Goal: Task Accomplishment & Management: Complete application form

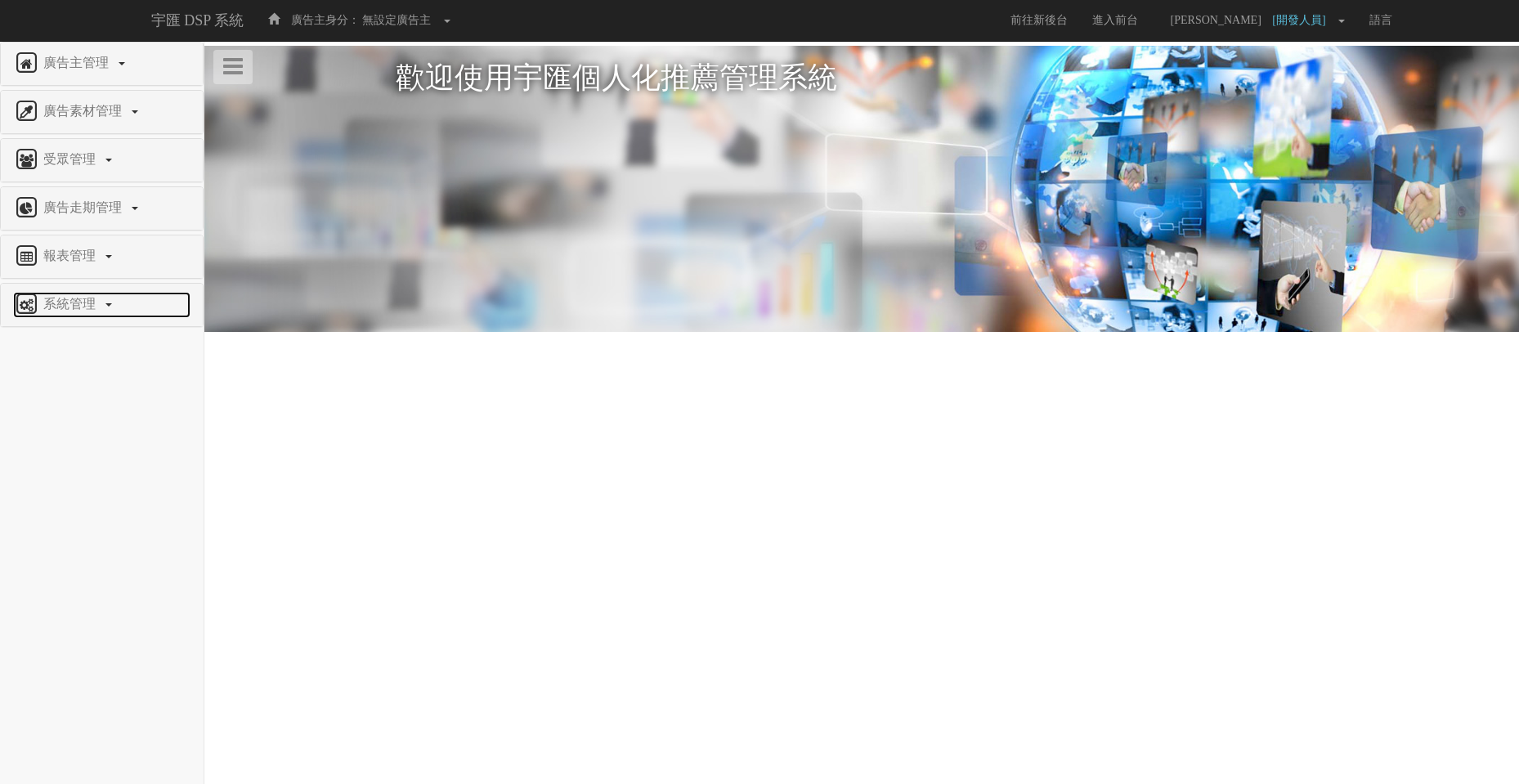
click at [74, 300] on span "系統管理" at bounding box center [72, 304] width 64 height 14
click at [69, 508] on span "廣告驗證設定" at bounding box center [54, 510] width 81 height 13
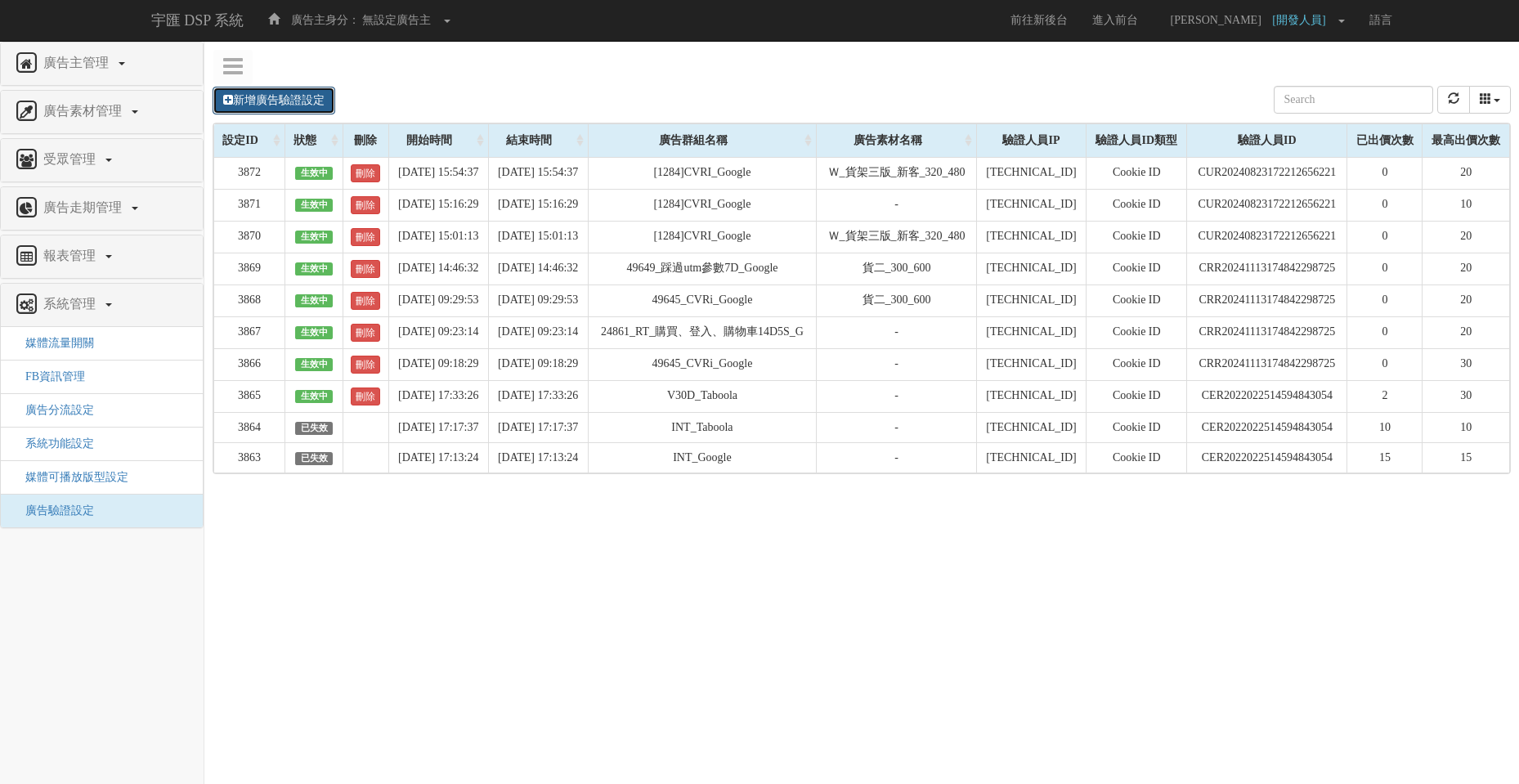
click at [284, 95] on link "新增廣告驗證設定" at bounding box center [274, 100] width 122 height 28
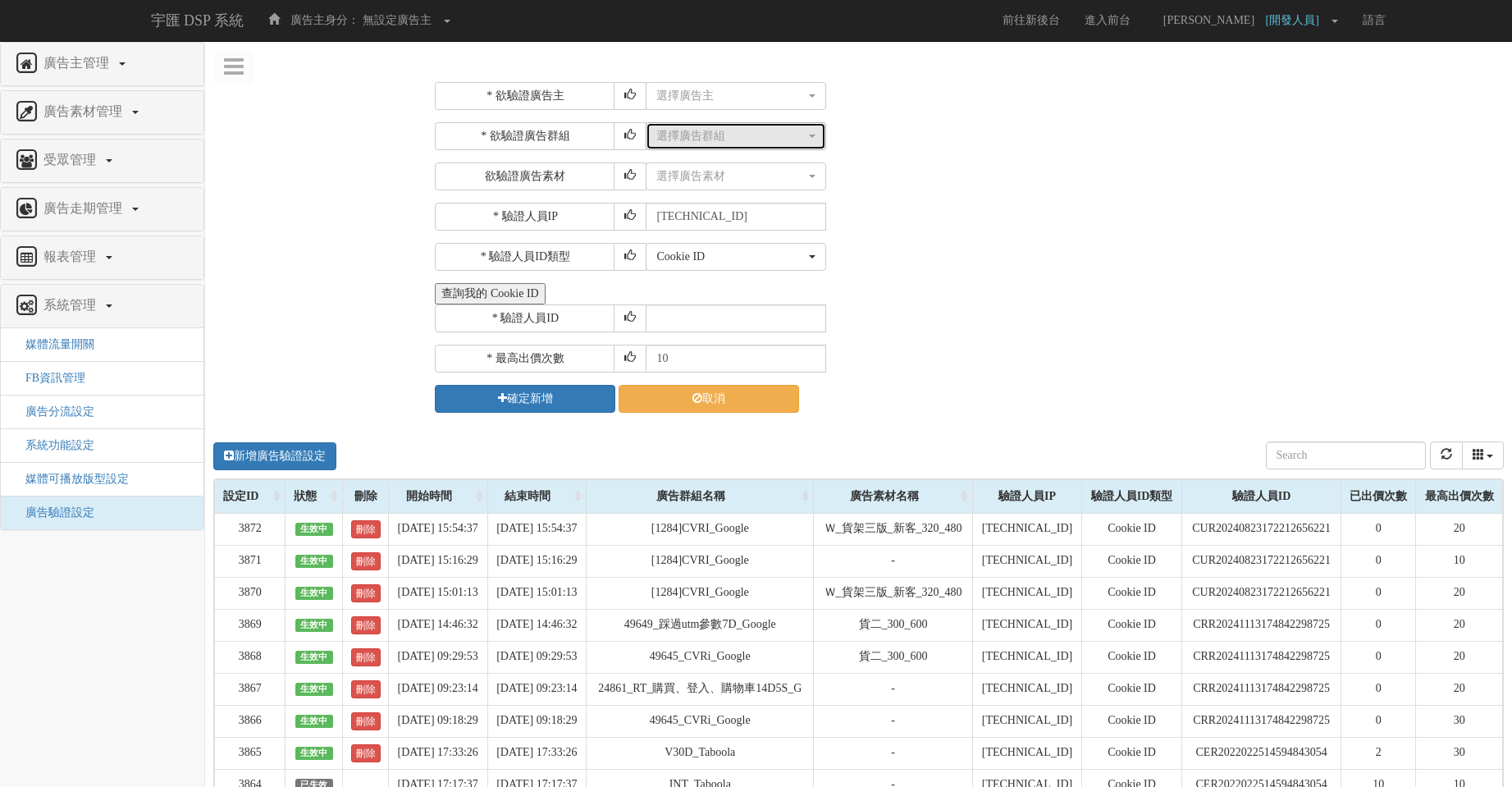
click at [756, 139] on div "選擇廣告群組" at bounding box center [730, 136] width 149 height 16
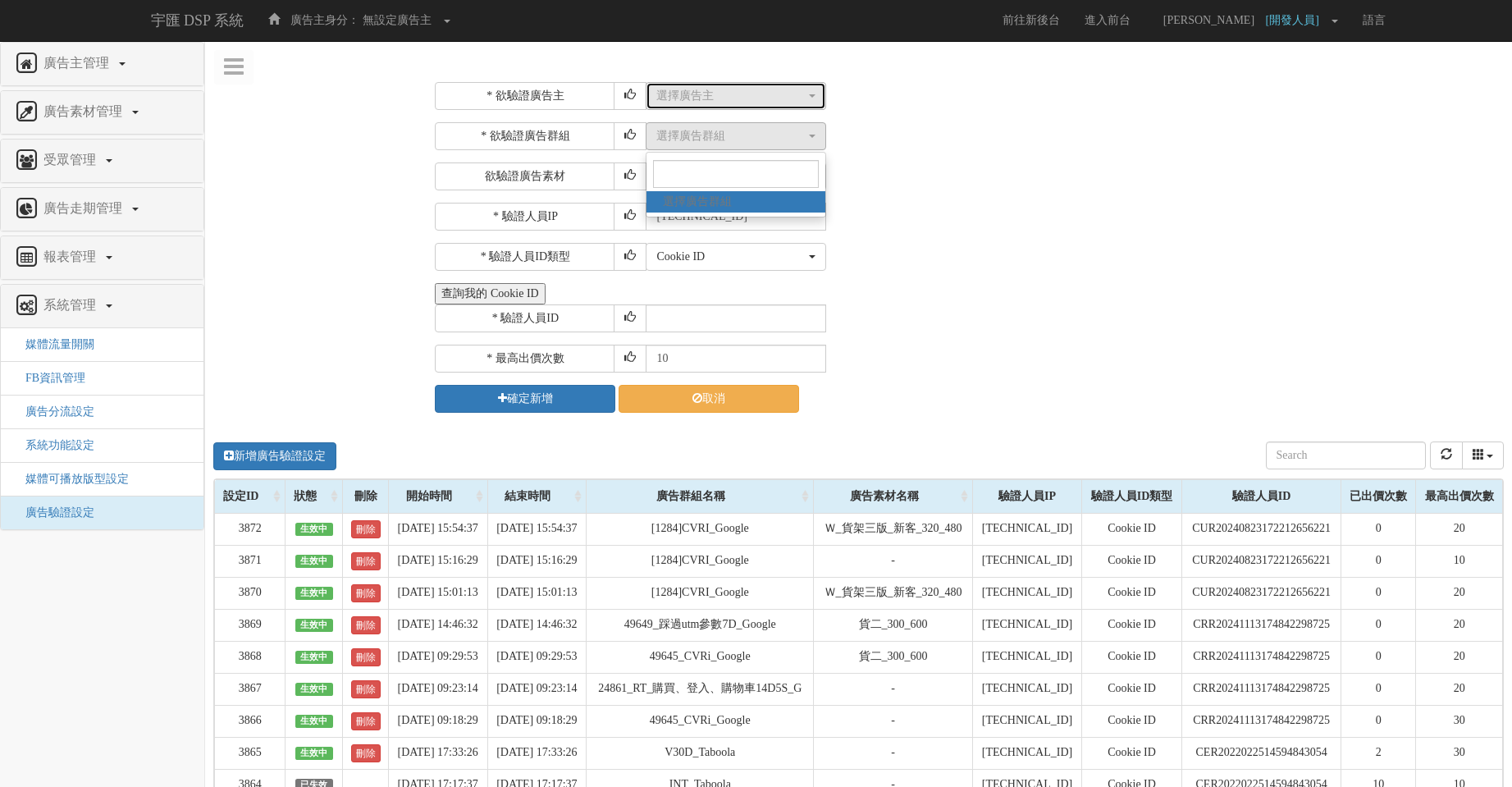
click at [765, 101] on div "選擇廣告主" at bounding box center [730, 96] width 149 height 16
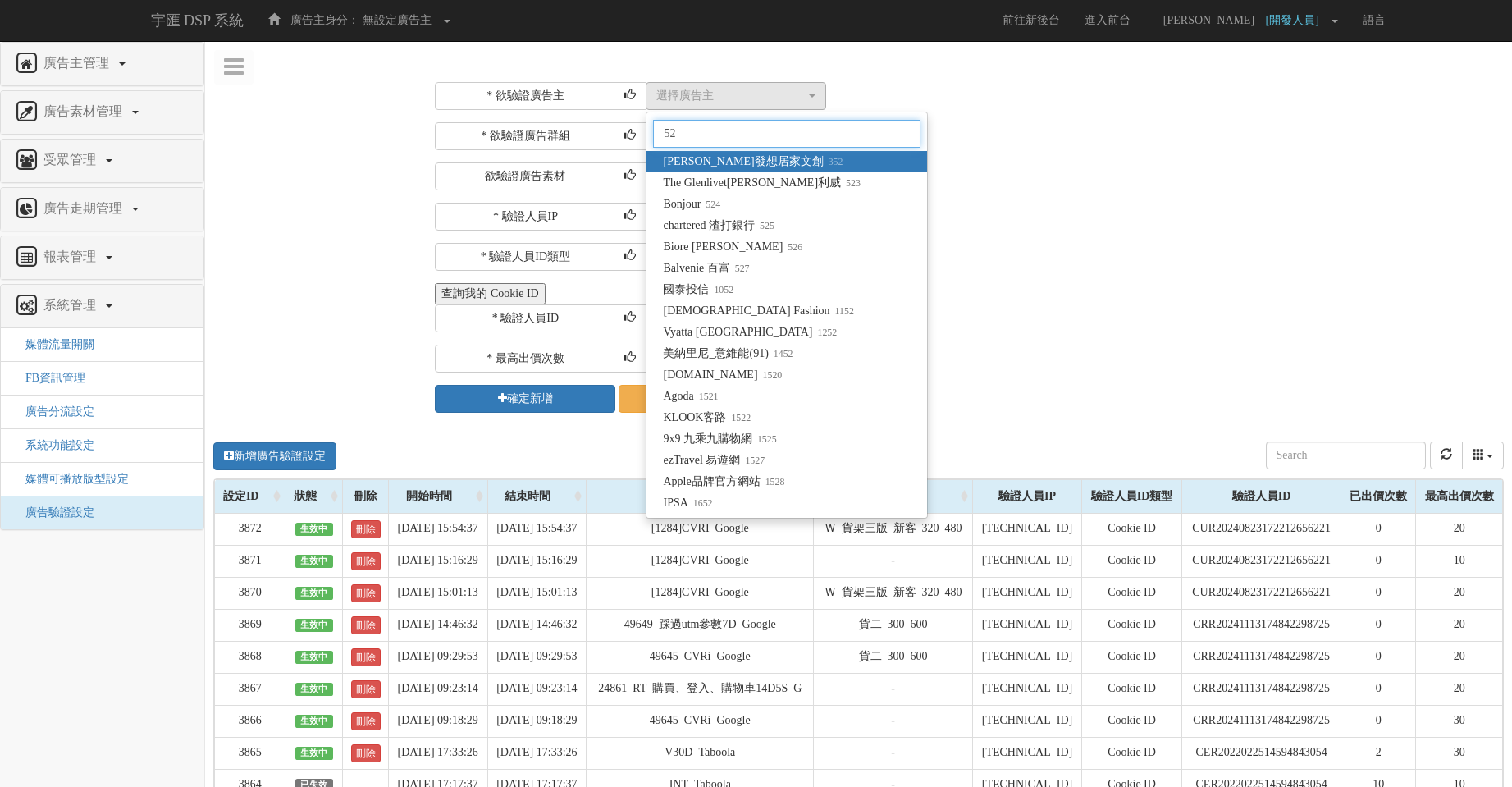
type input "5"
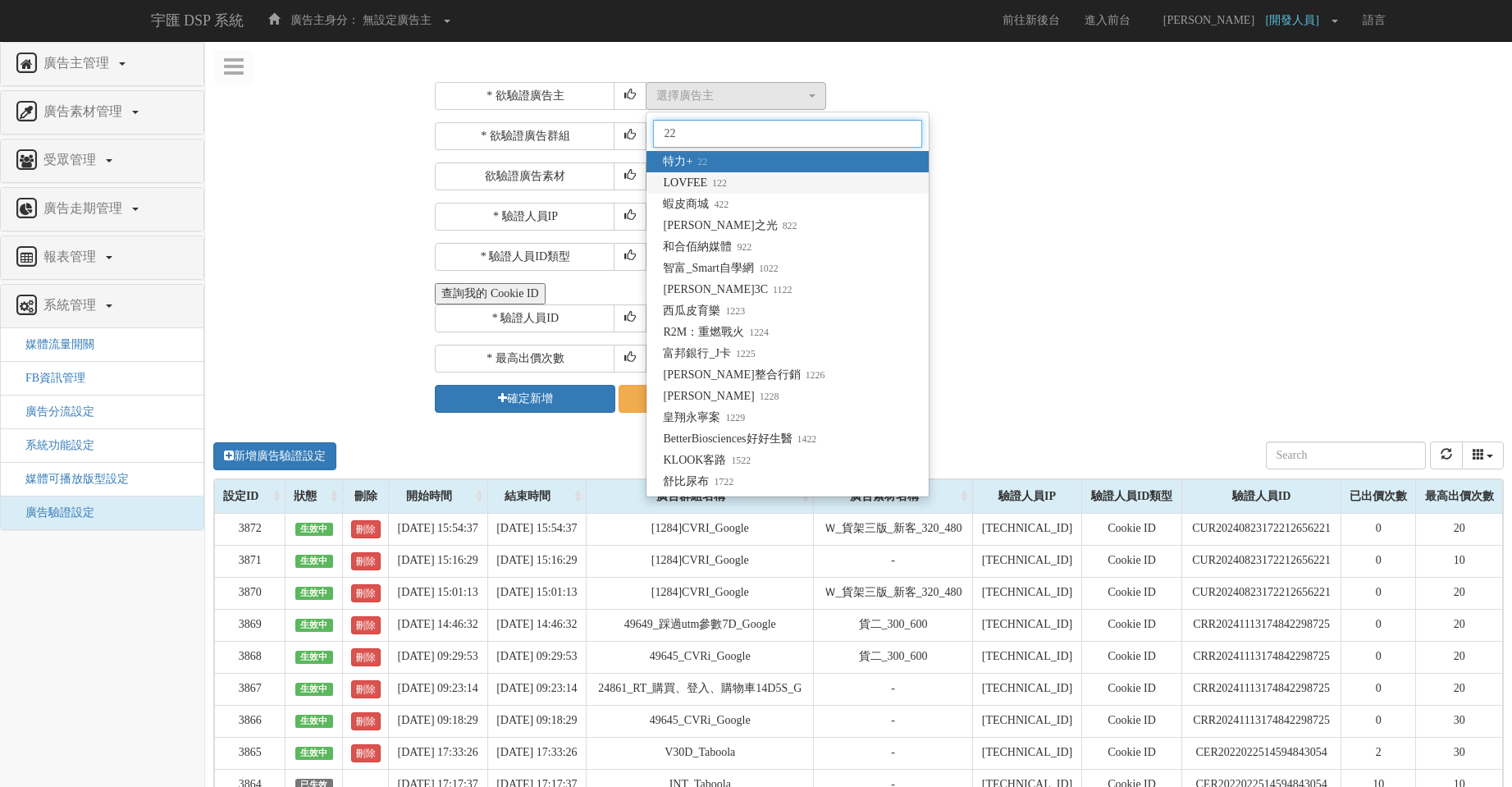
type input "22"
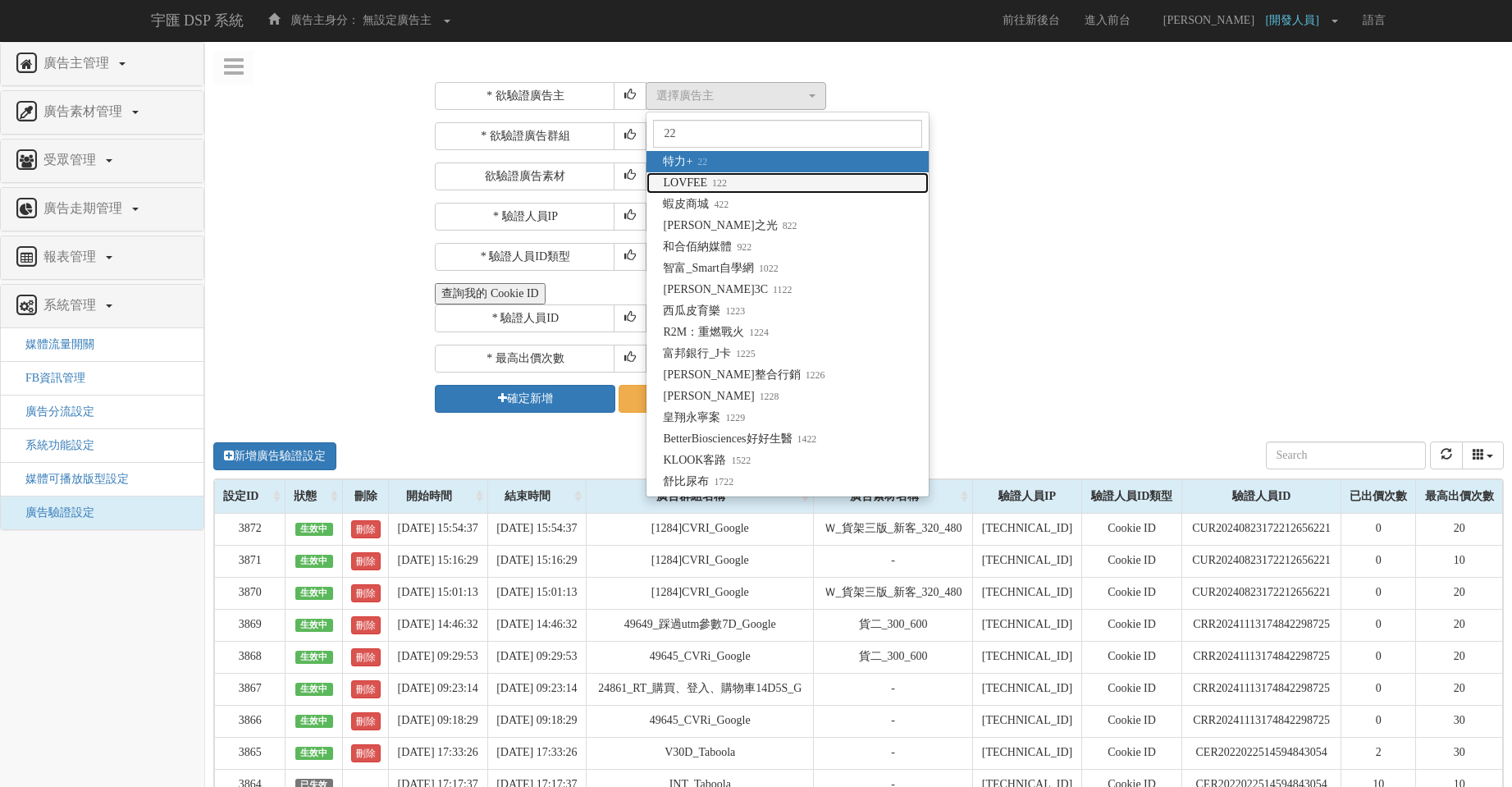
click at [892, 172] on link "LOVFEE 122" at bounding box center [787, 183] width 283 height 22
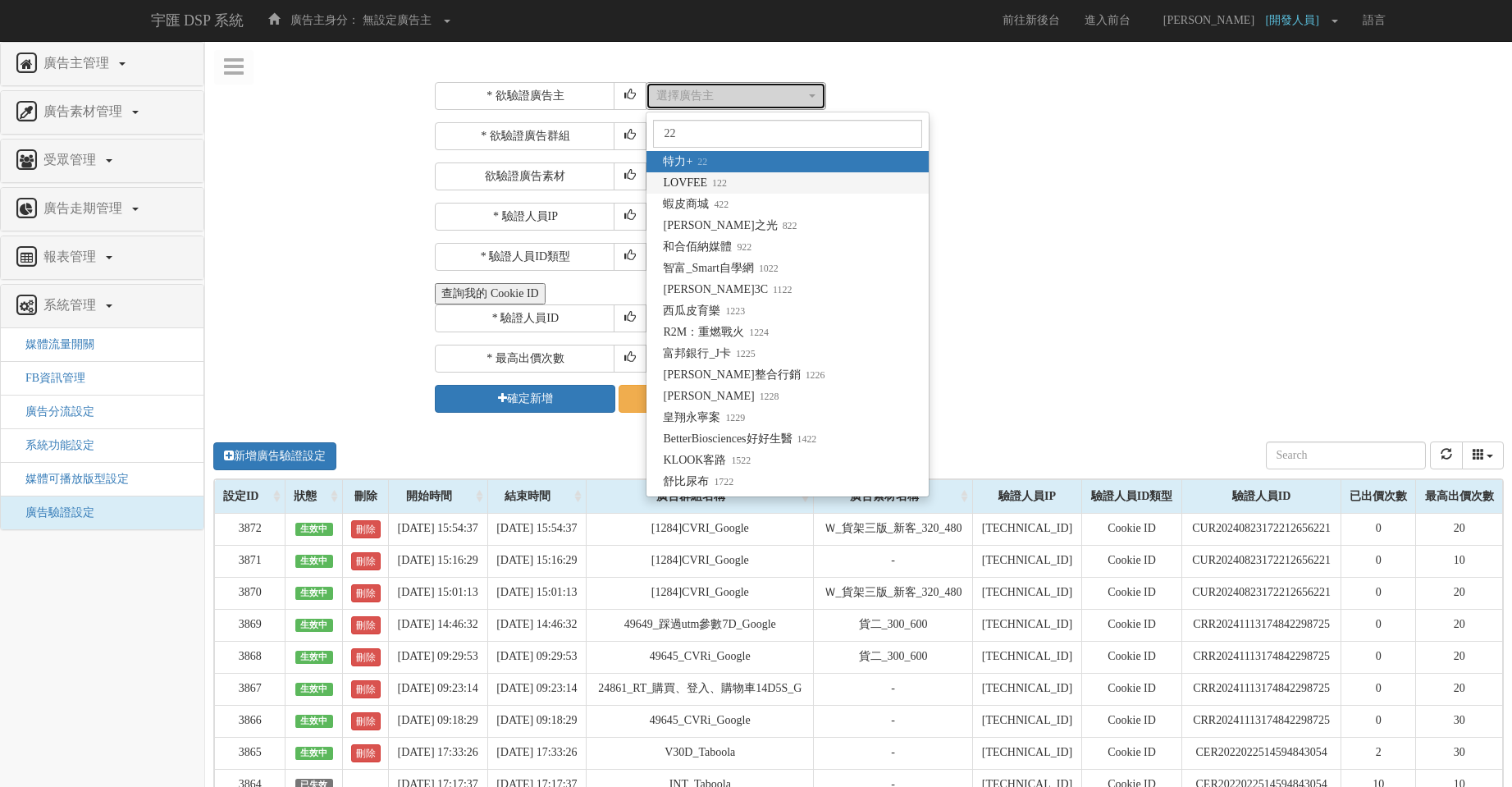
select select "122"
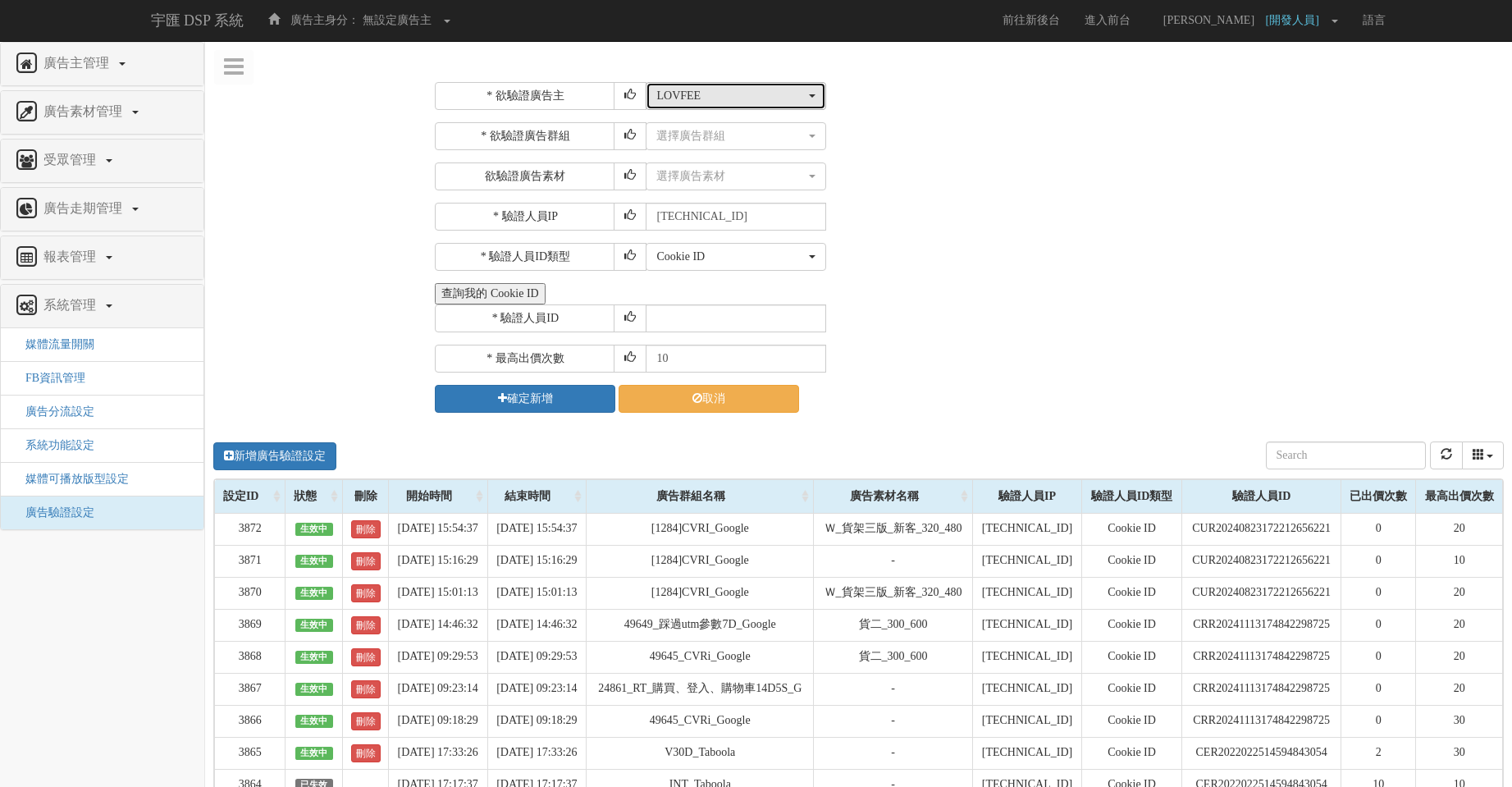
click at [756, 99] on div "LOVFEE" at bounding box center [730, 96] width 149 height 16
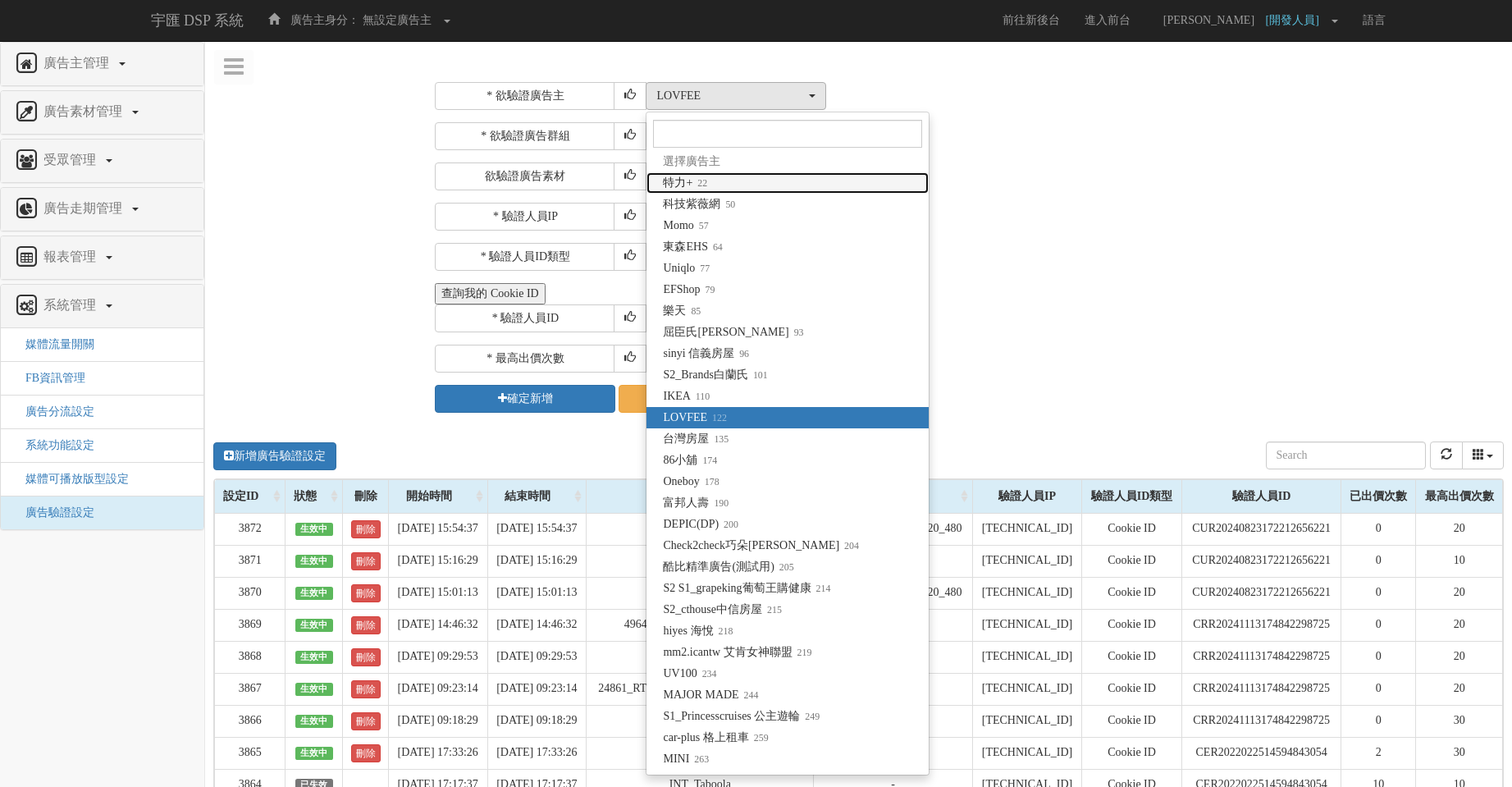
click at [756, 187] on link "特力+ 22" at bounding box center [787, 183] width 283 height 22
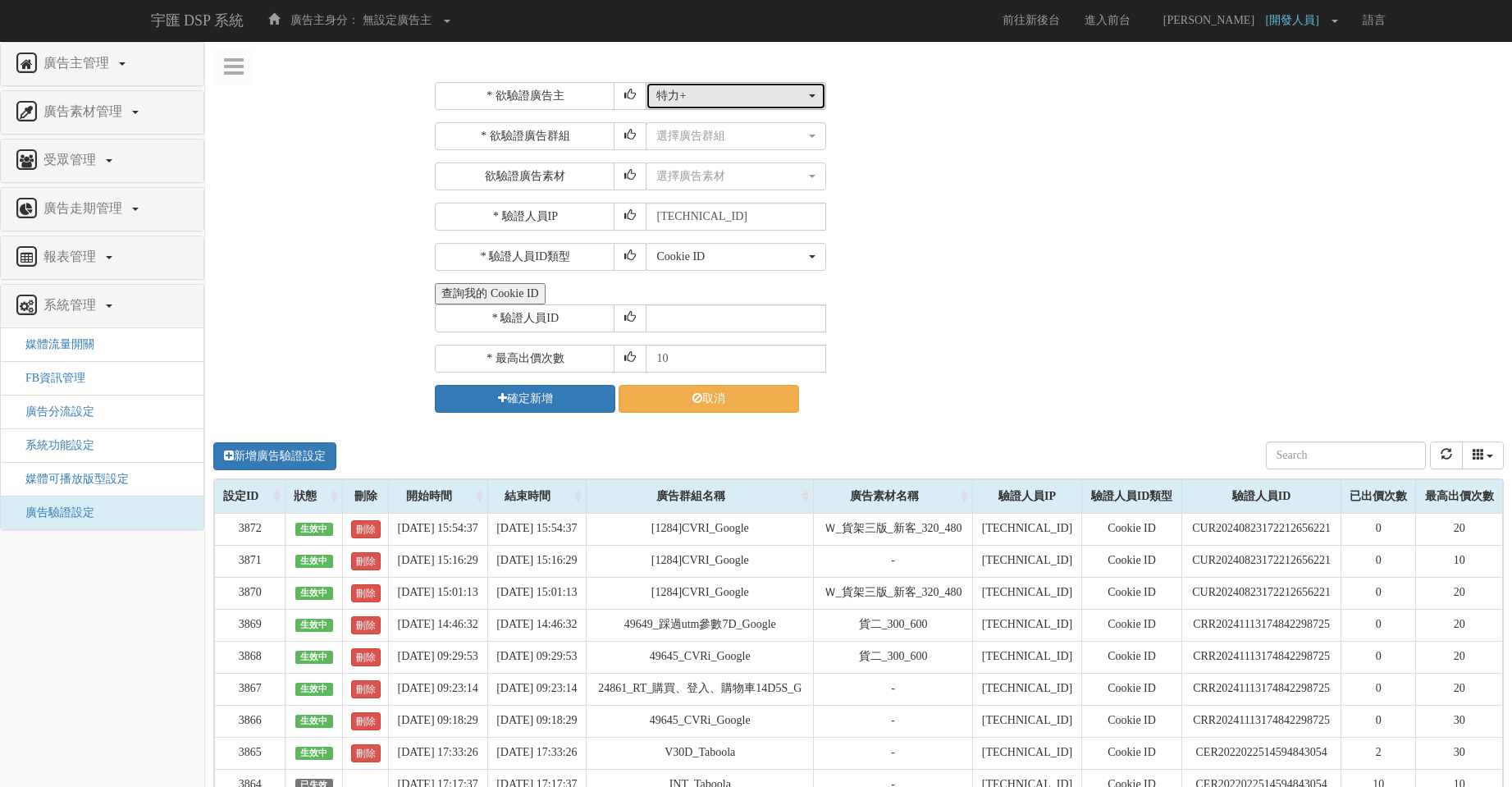
click at [754, 89] on div "特力+" at bounding box center [730, 96] width 149 height 16
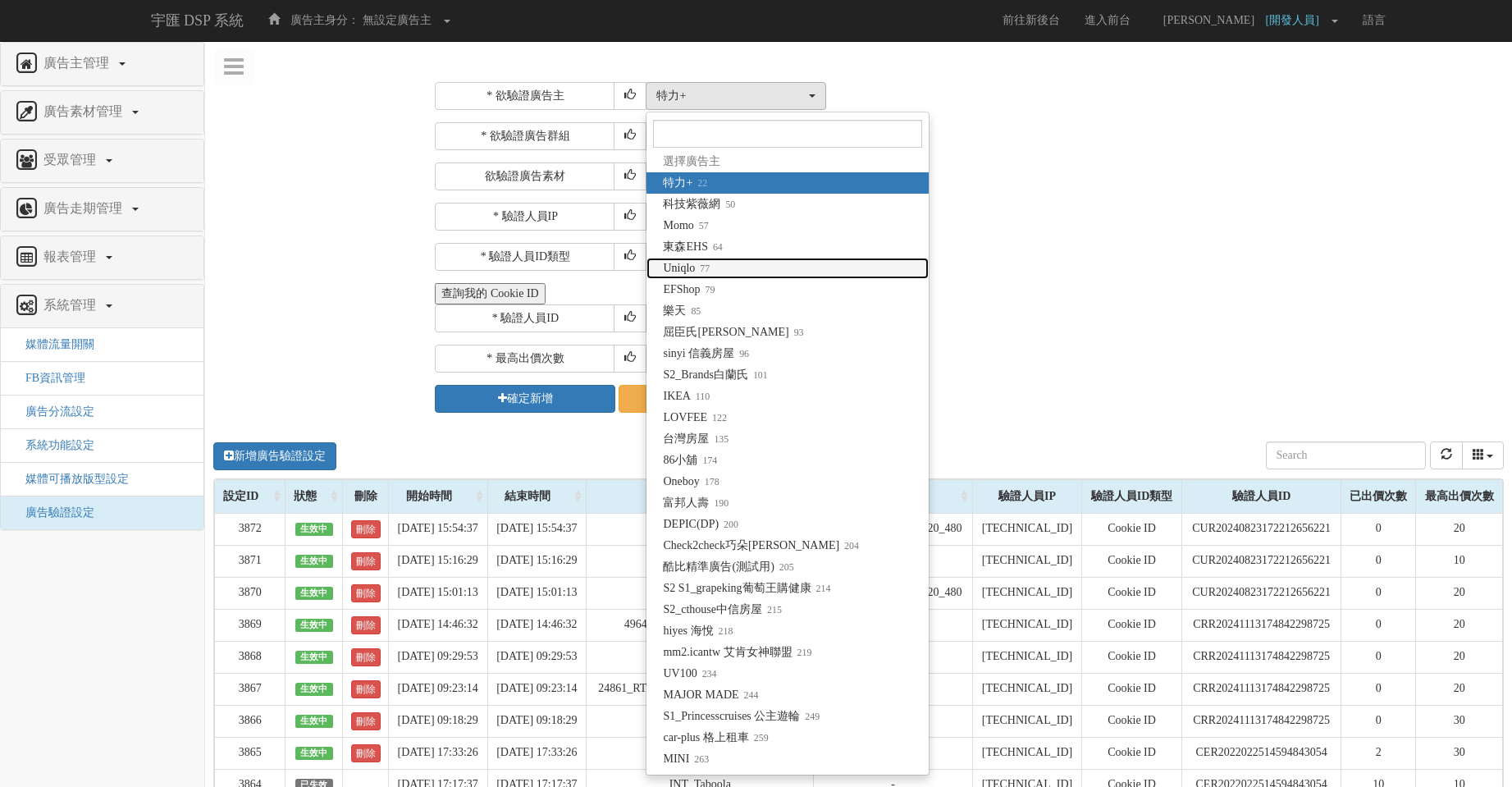
click at [751, 274] on link "Uniqlo 77" at bounding box center [787, 268] width 283 height 22
select select "77"
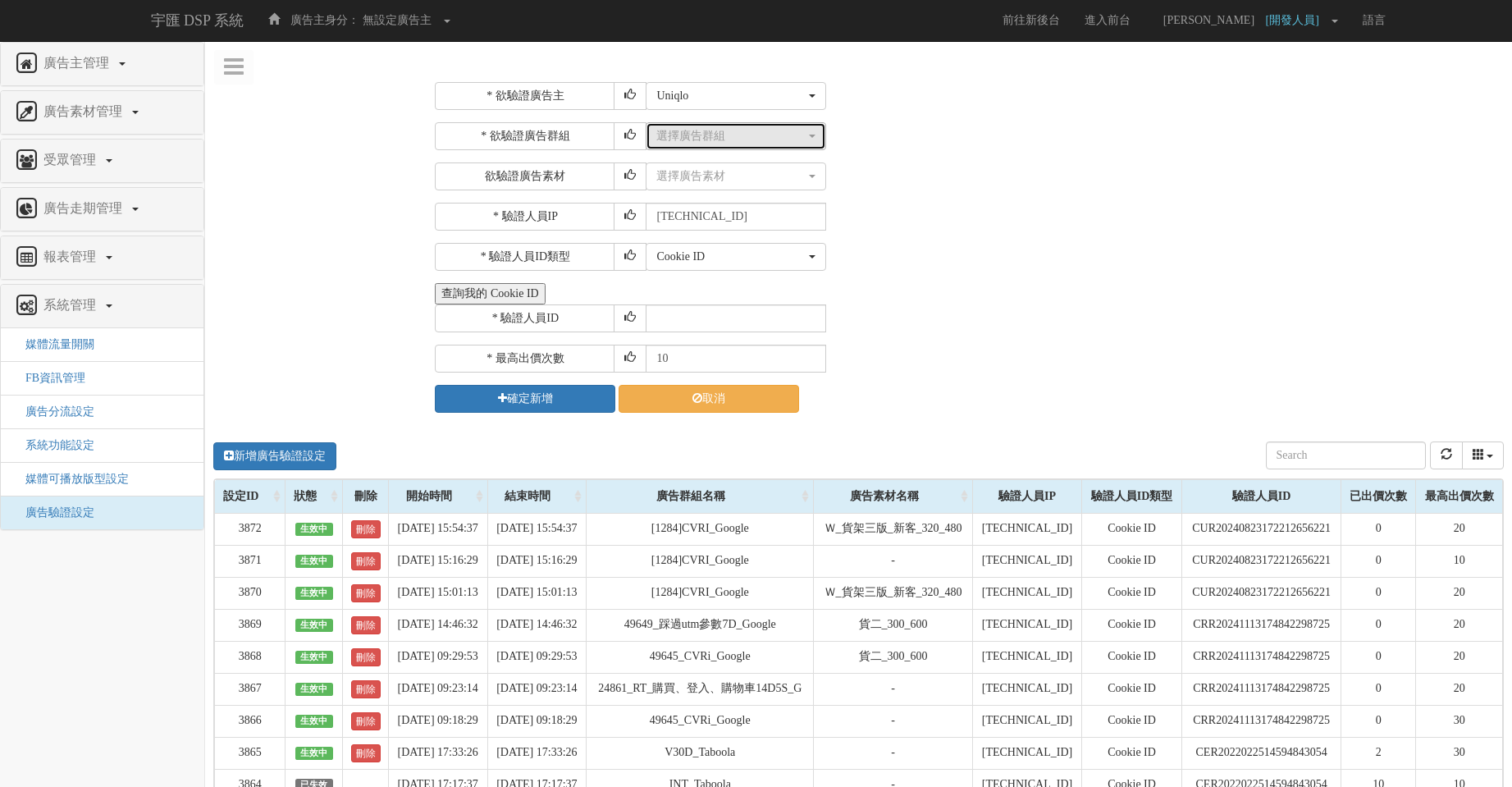
click at [731, 141] on div "選擇廣告群組" at bounding box center [730, 136] width 149 height 16
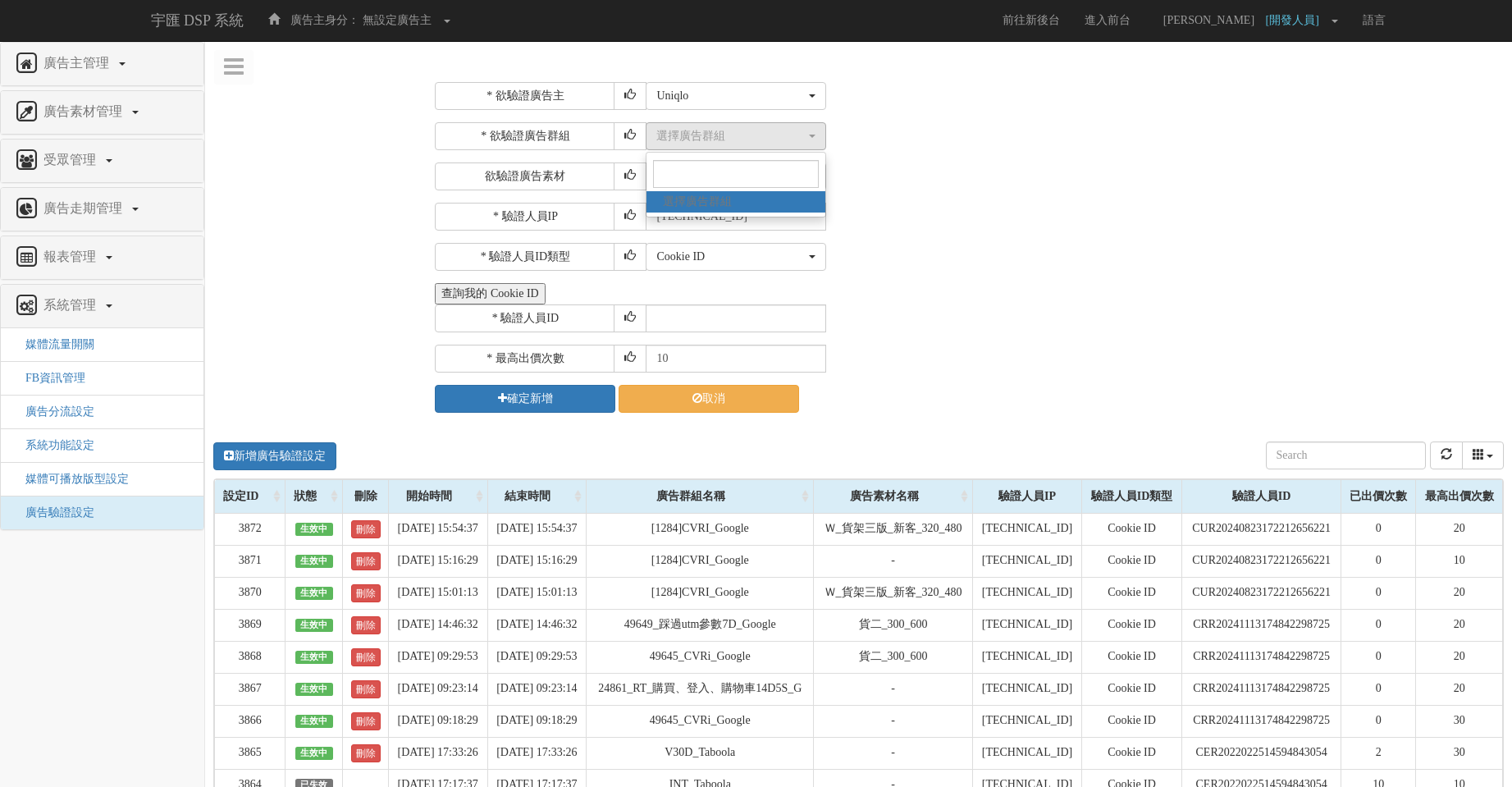
click at [969, 197] on div "* 欲驗證廣告主 選擇廣告主 特力+ 科技紫薇網 Momo 東森EHS Uniqlo EFShop 樂天 屈臣氏Watsons sinyi 信義房屋 S2_B…" at bounding box center [967, 247] width 1065 height 330
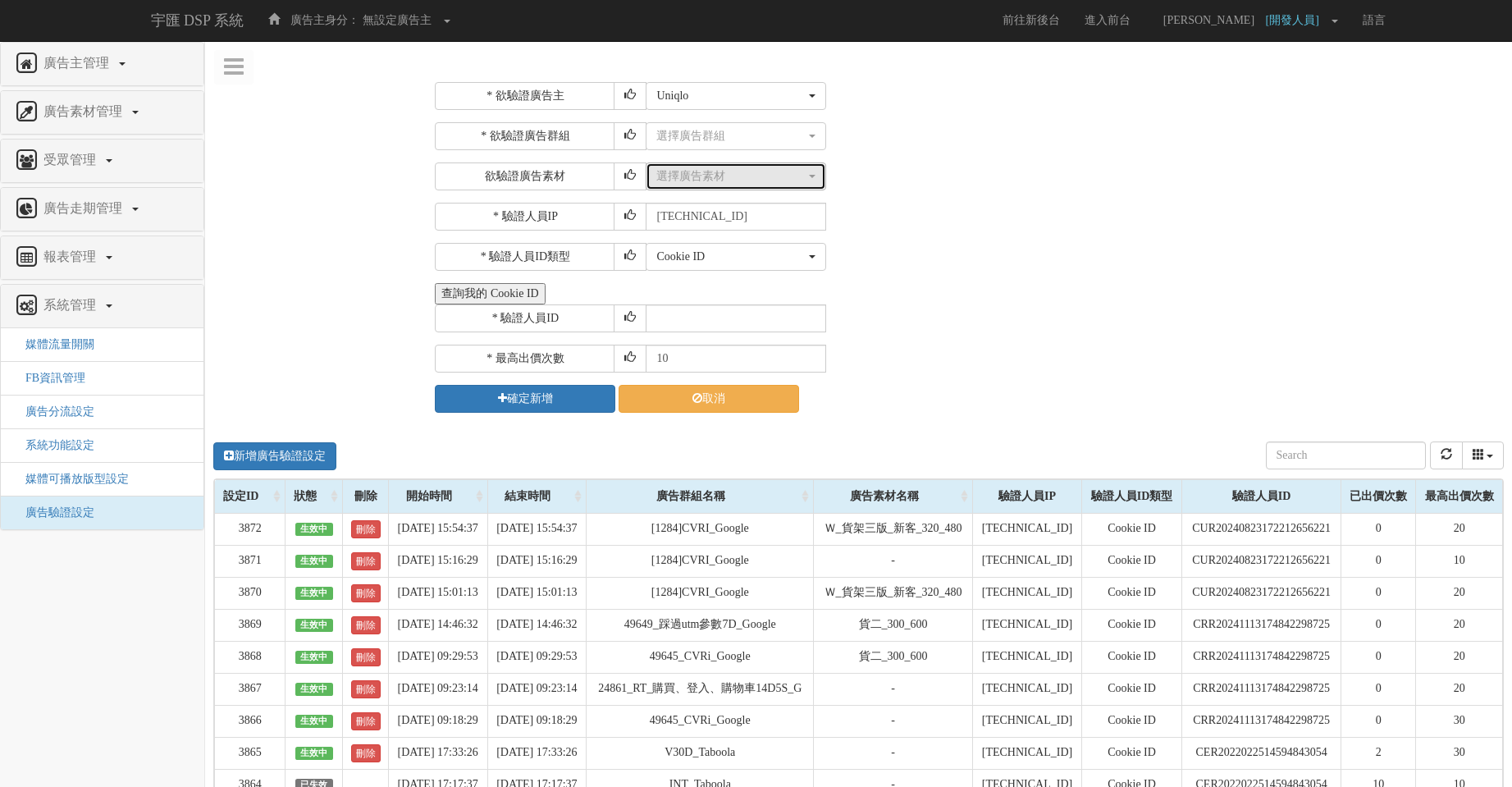
click at [760, 186] on button "選擇廣告素材" at bounding box center [736, 176] width 180 height 28
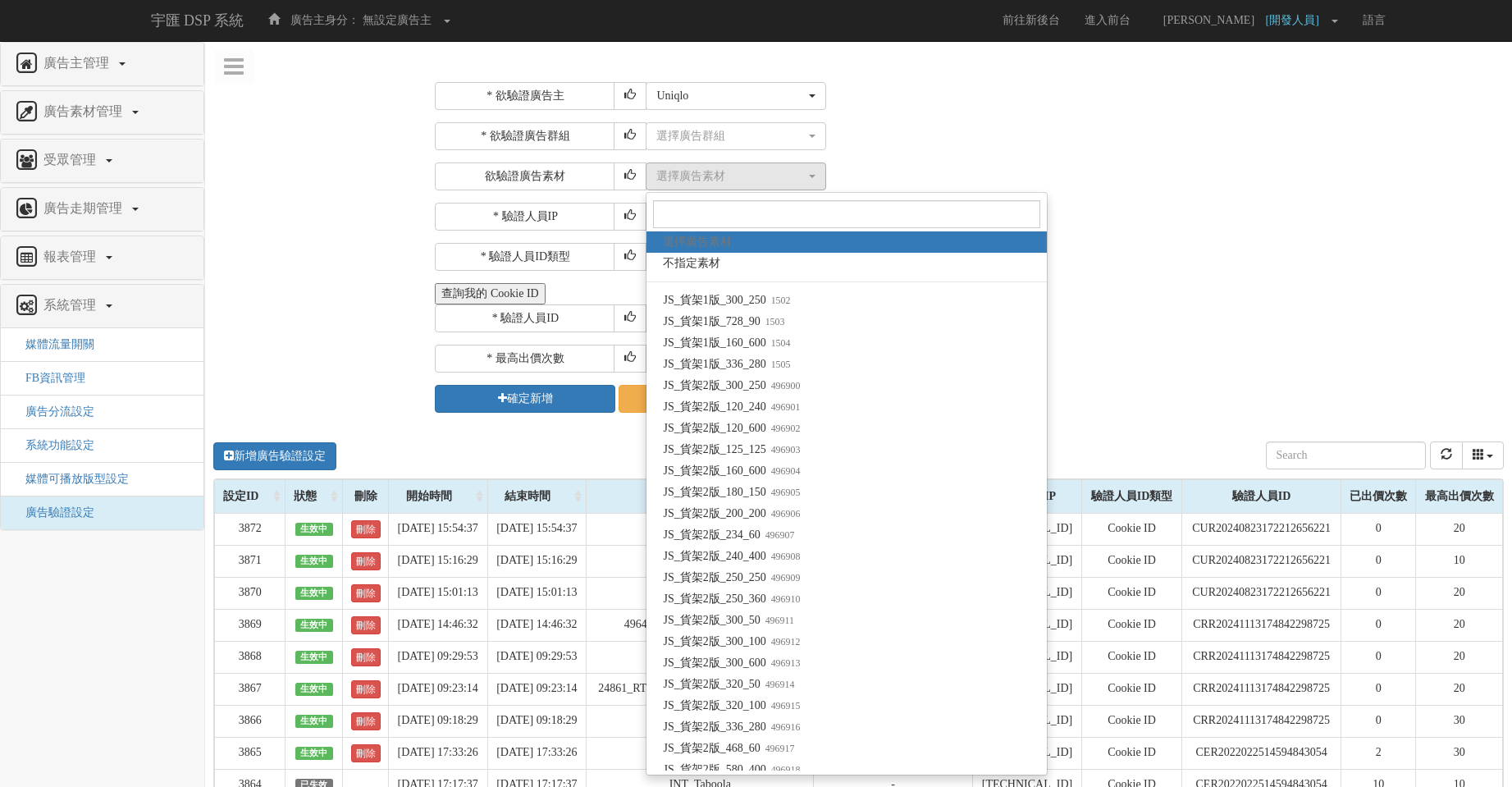
click at [969, 137] on div "選擇廣告群組 選擇廣告群組 選擇廣告群組" at bounding box center [1073, 136] width 854 height 28
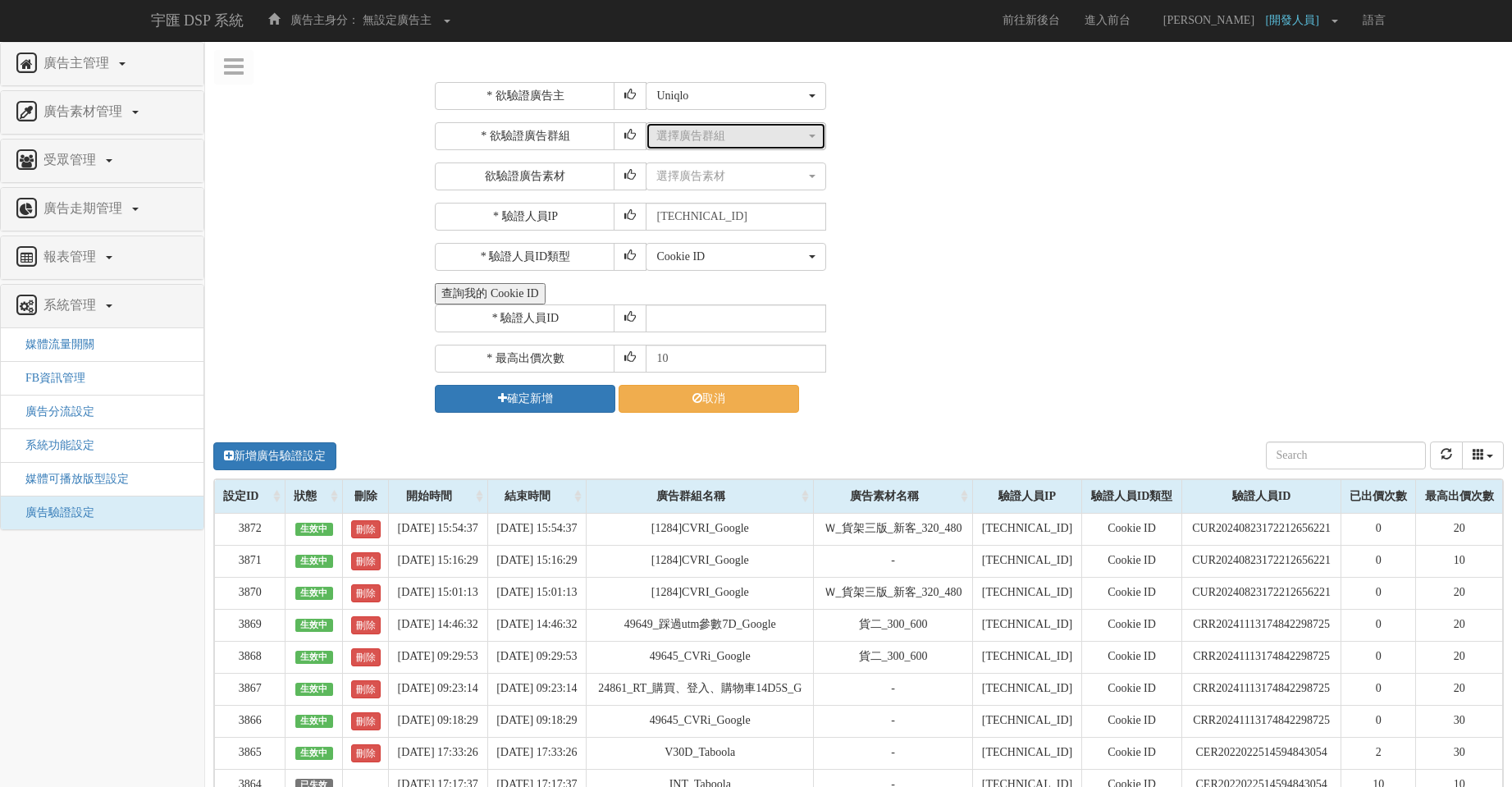
click at [741, 141] on div "選擇廣告群組" at bounding box center [730, 136] width 149 height 16
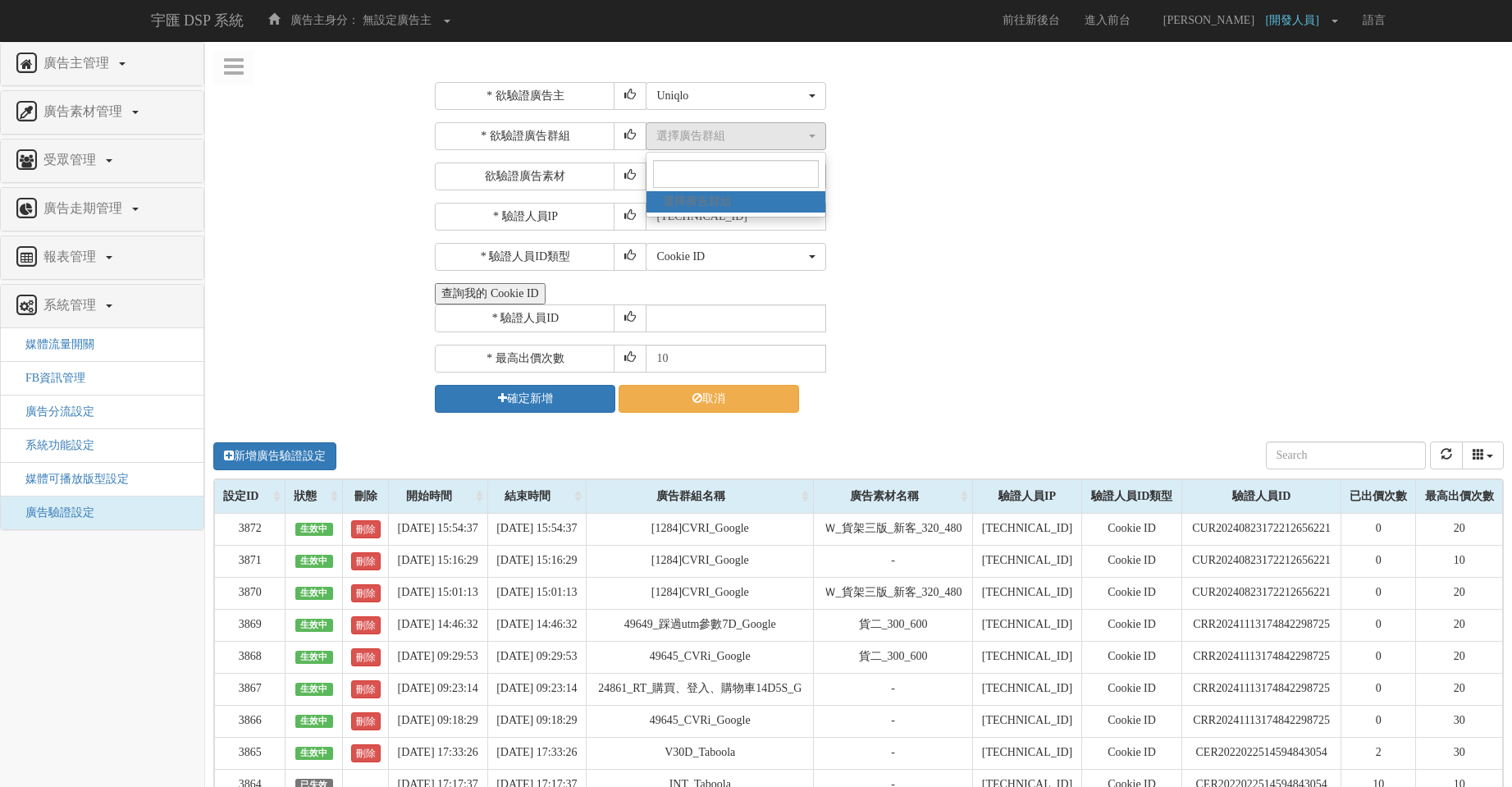
click at [992, 201] on div "* 欲驗證廣告主 選擇廣告主 特力+ 科技紫薇網 Momo 東森EHS Uniqlo EFShop 樂天 屈臣氏Watsons sinyi 信義房屋 S2_B…" at bounding box center [967, 247] width 1065 height 330
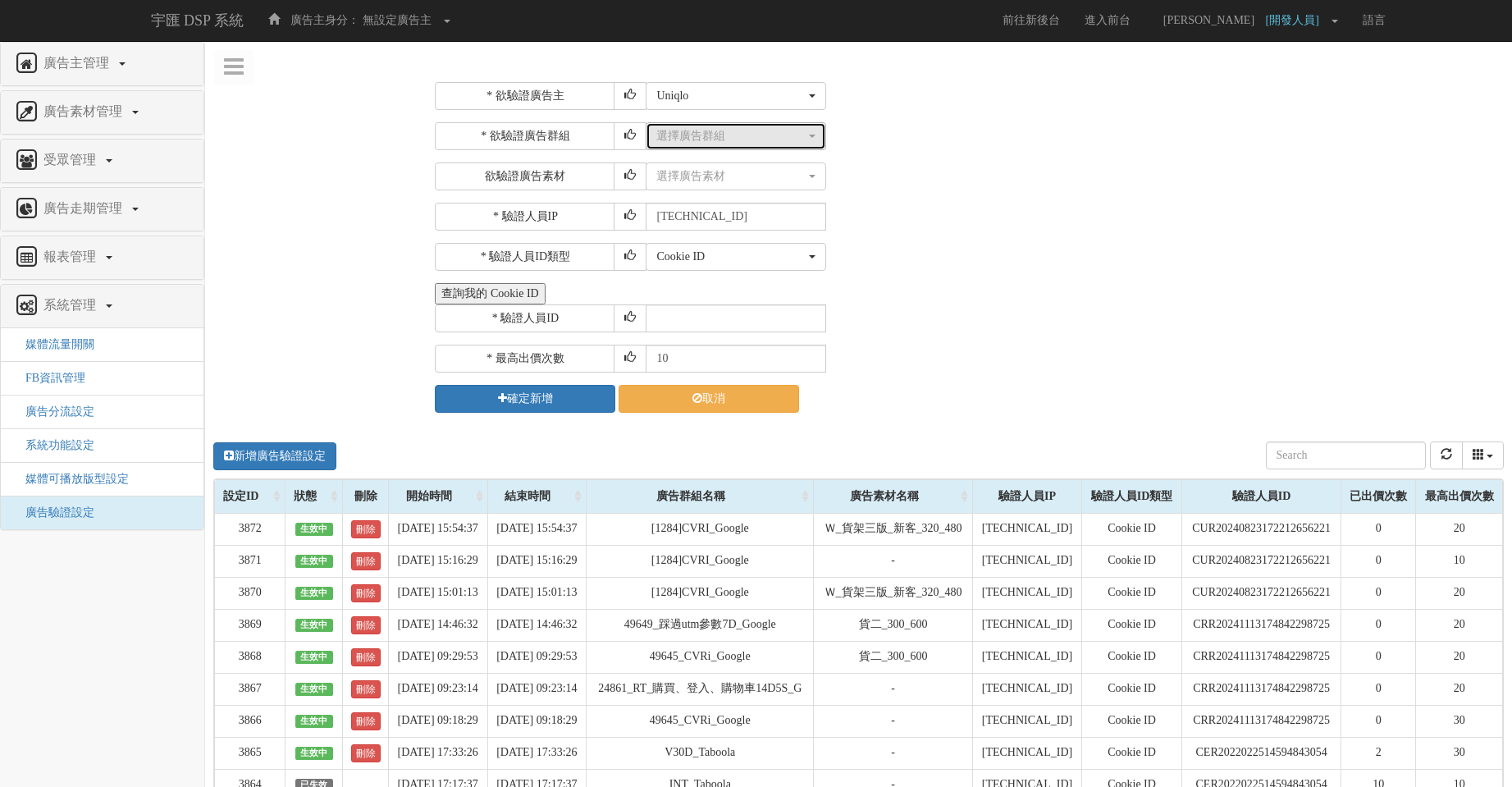
click at [750, 133] on div "選擇廣告群組" at bounding box center [730, 136] width 149 height 16
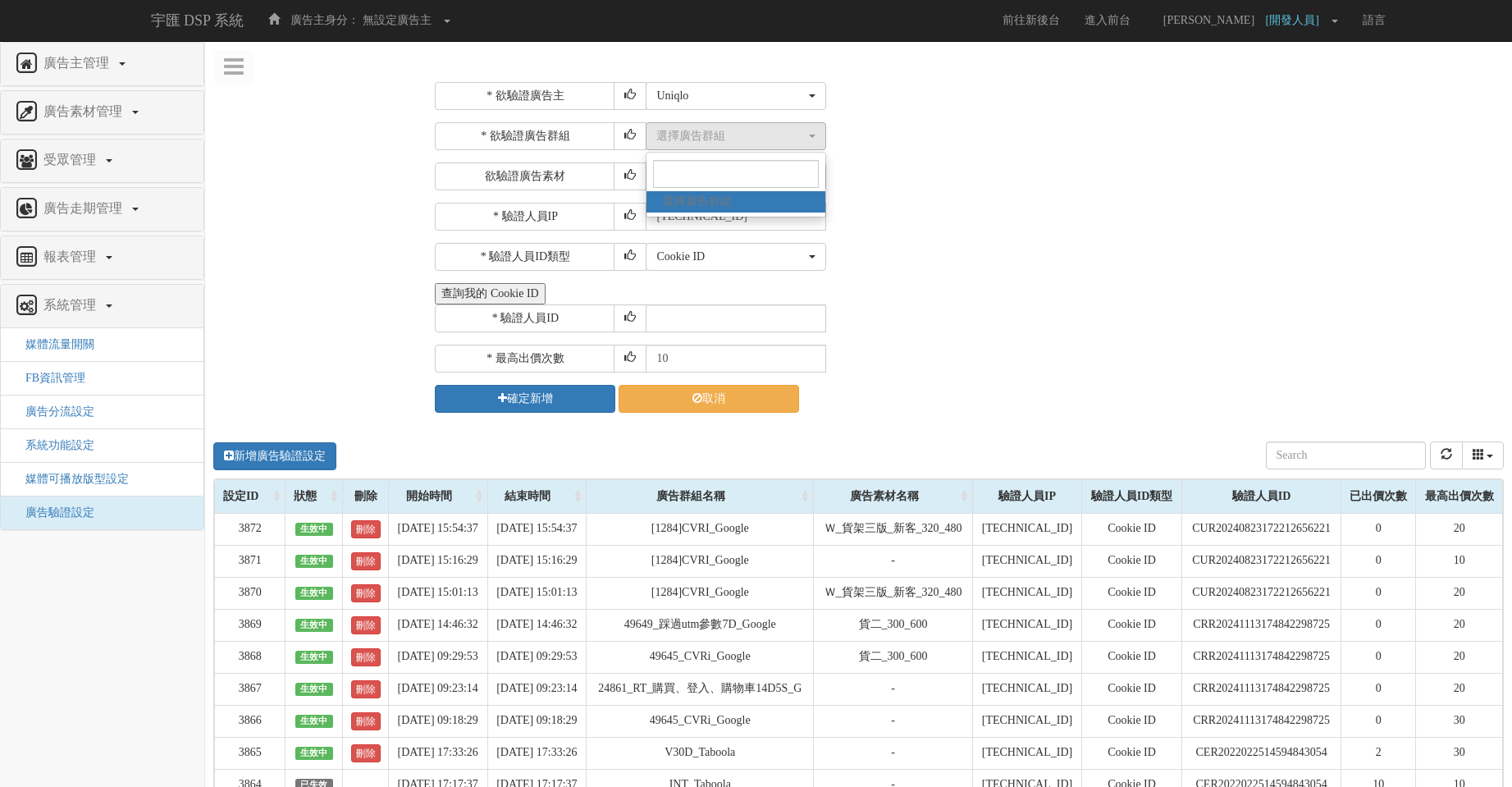
drag, startPoint x: 1005, startPoint y: 159, endPoint x: 962, endPoint y: 165, distance: 43.4
click at [1006, 160] on div "* 欲驗證廣告群組 選擇廣告群組 選擇廣告群組 選擇廣告群組 欲驗證廣告素材 選擇廣告素材 不指定素材 JS_貨架1版_300_250 JS_貨架1版_728…" at bounding box center [967, 156] width 1065 height 68
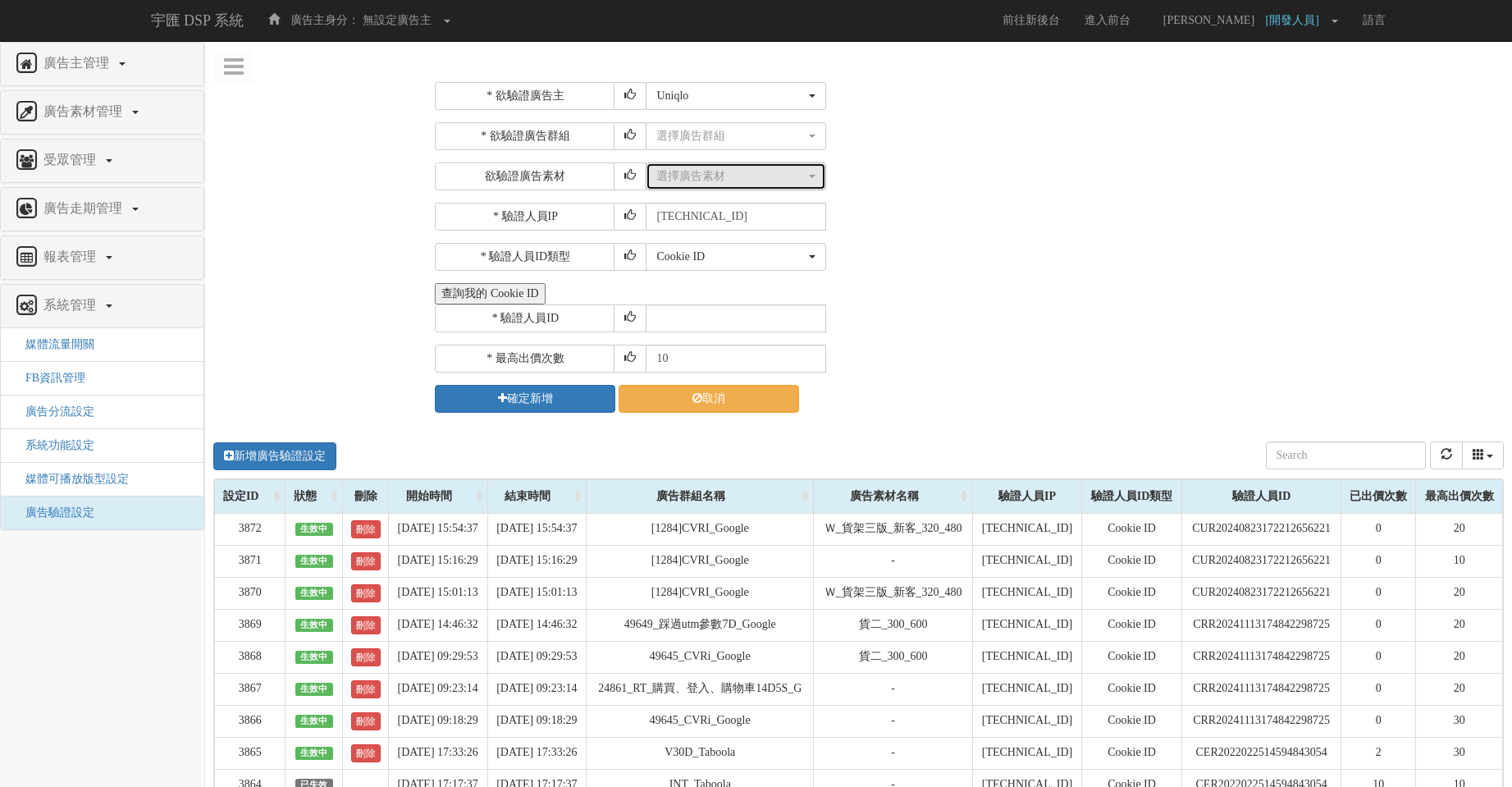
click at [756, 182] on div "選擇廣告素材" at bounding box center [730, 176] width 149 height 16
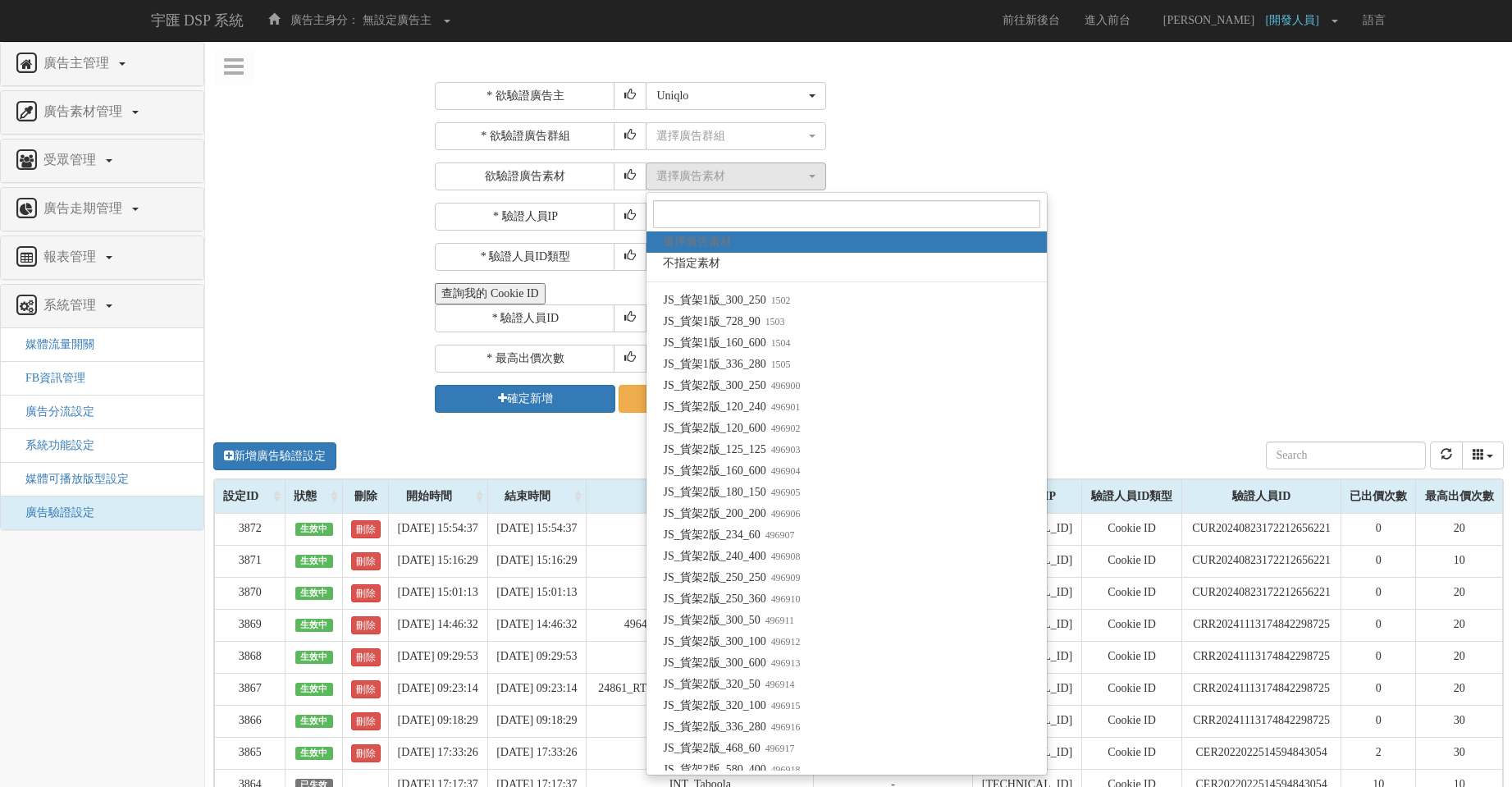
click at [1011, 121] on div "* 欲驗證廣告主 選擇廣告主 特力+ 科技紫薇網 Momo 東森EHS Uniqlo EFShop 樂天 屈臣氏Watsons sinyi 信義房屋 S2_B…" at bounding box center [967, 247] width 1065 height 330
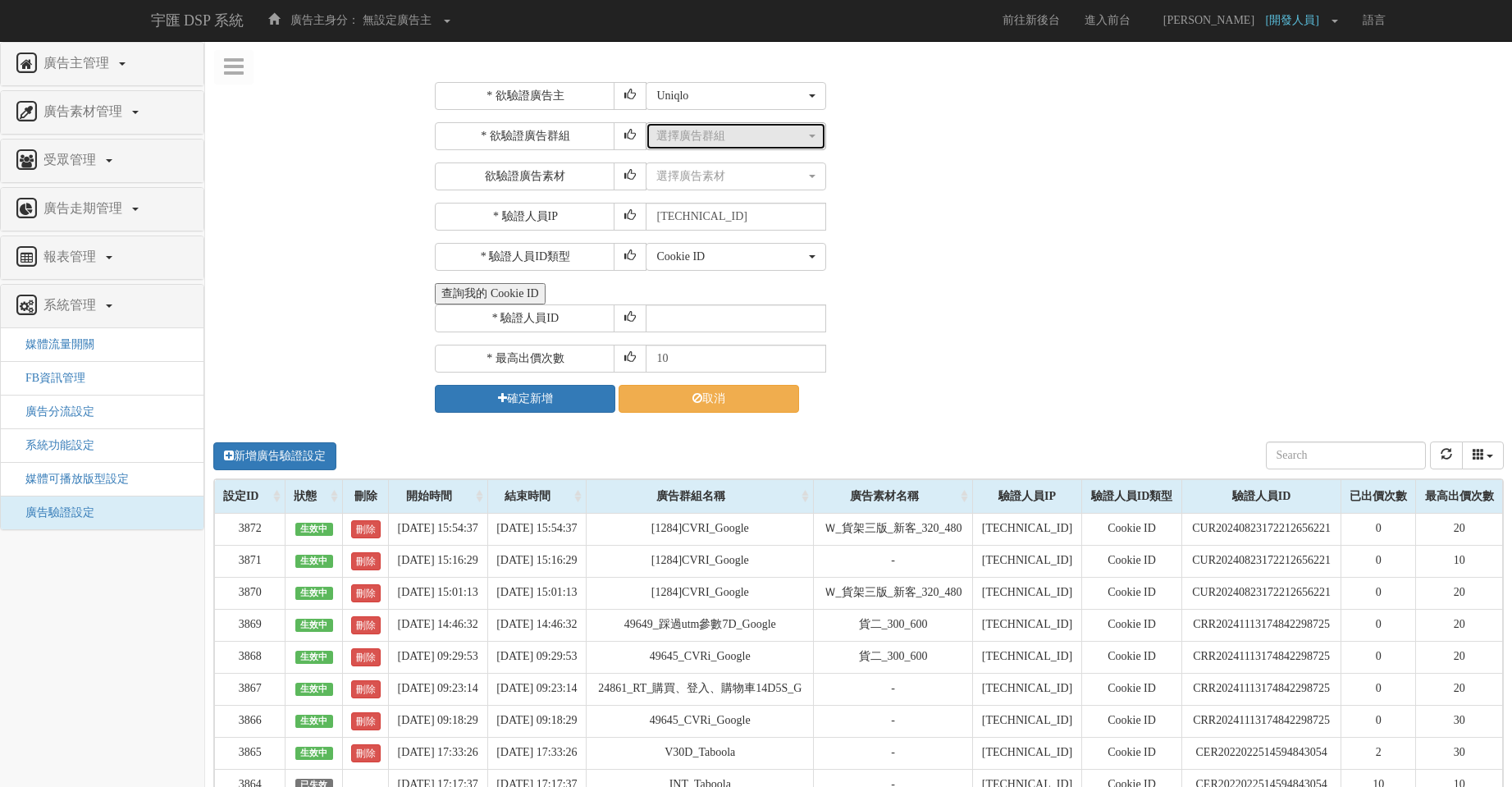
click at [745, 138] on div "選擇廣告群組" at bounding box center [730, 136] width 149 height 16
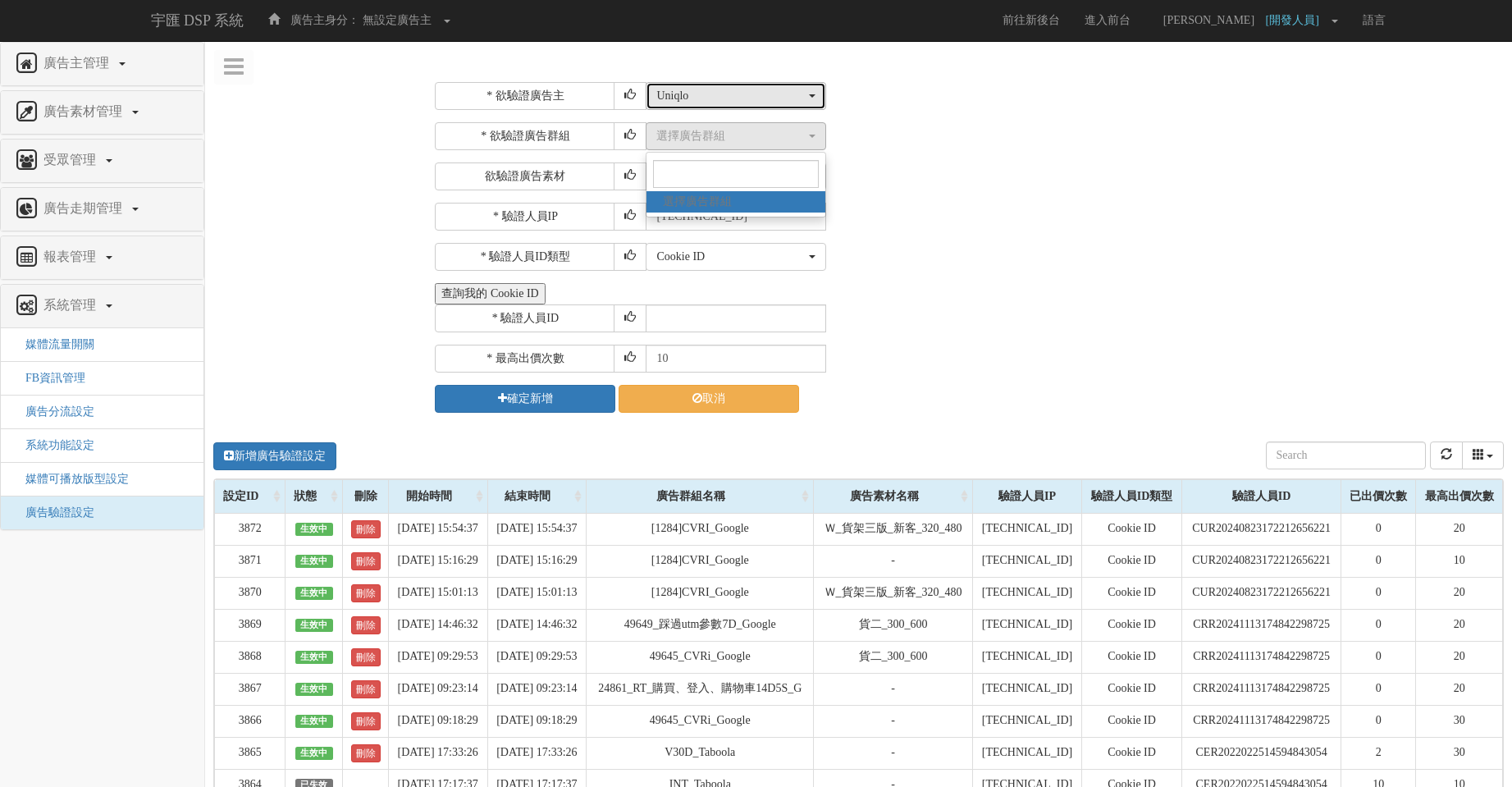
click at [713, 101] on div "Uniqlo" at bounding box center [730, 96] width 149 height 16
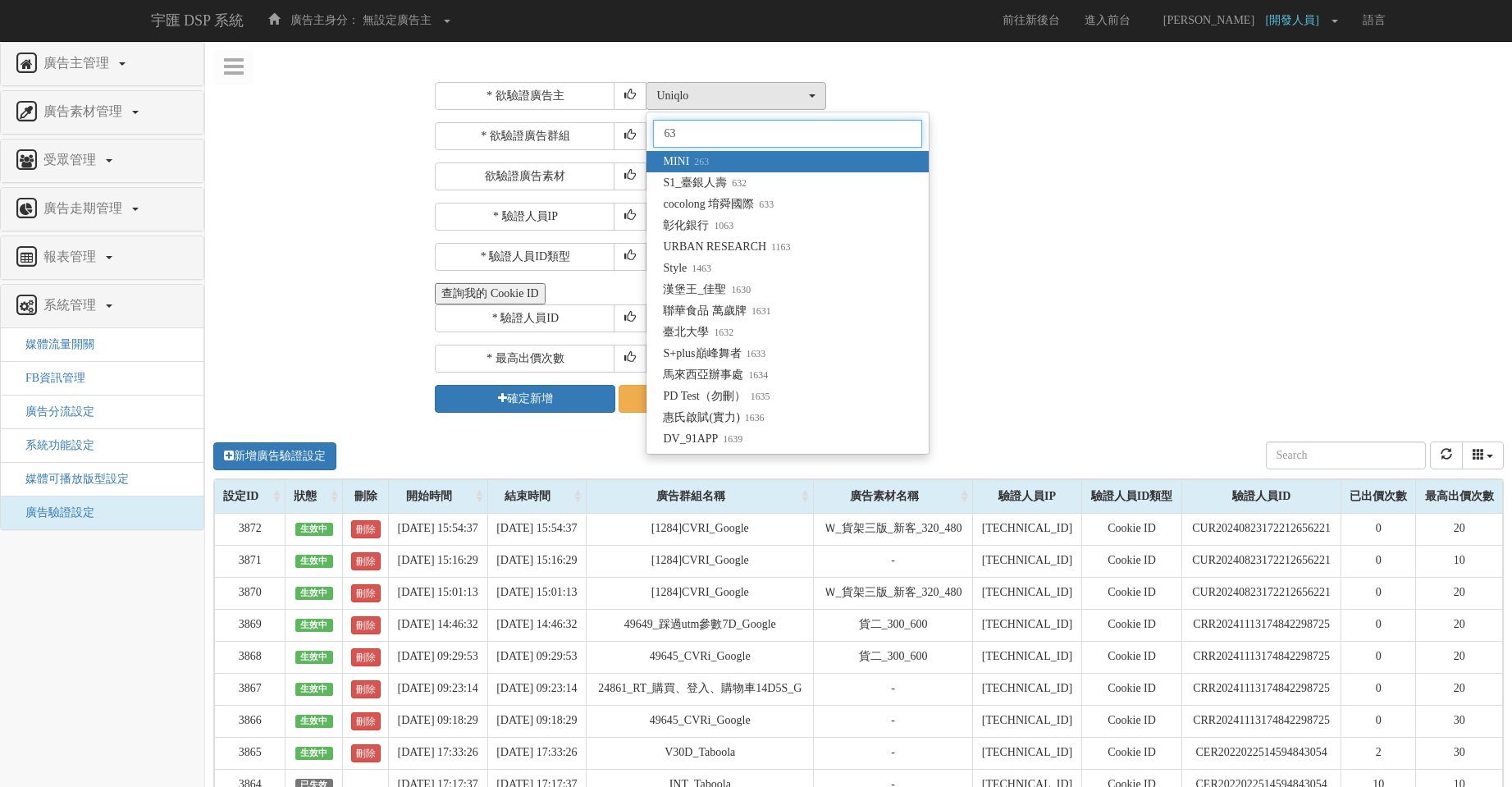
type input "63"
drag, startPoint x: 722, startPoint y: 128, endPoint x: 560, endPoint y: 127, distance: 162.0
click at [561, 127] on div "* 欲驗證廣告主 選擇廣告主 特力+ 科技紫薇網 Momo 東森EHS Uniqlo EFShop 樂天 屈臣氏Watsons sinyi 信義房屋 S2_B…" at bounding box center [967, 247] width 1065 height 330
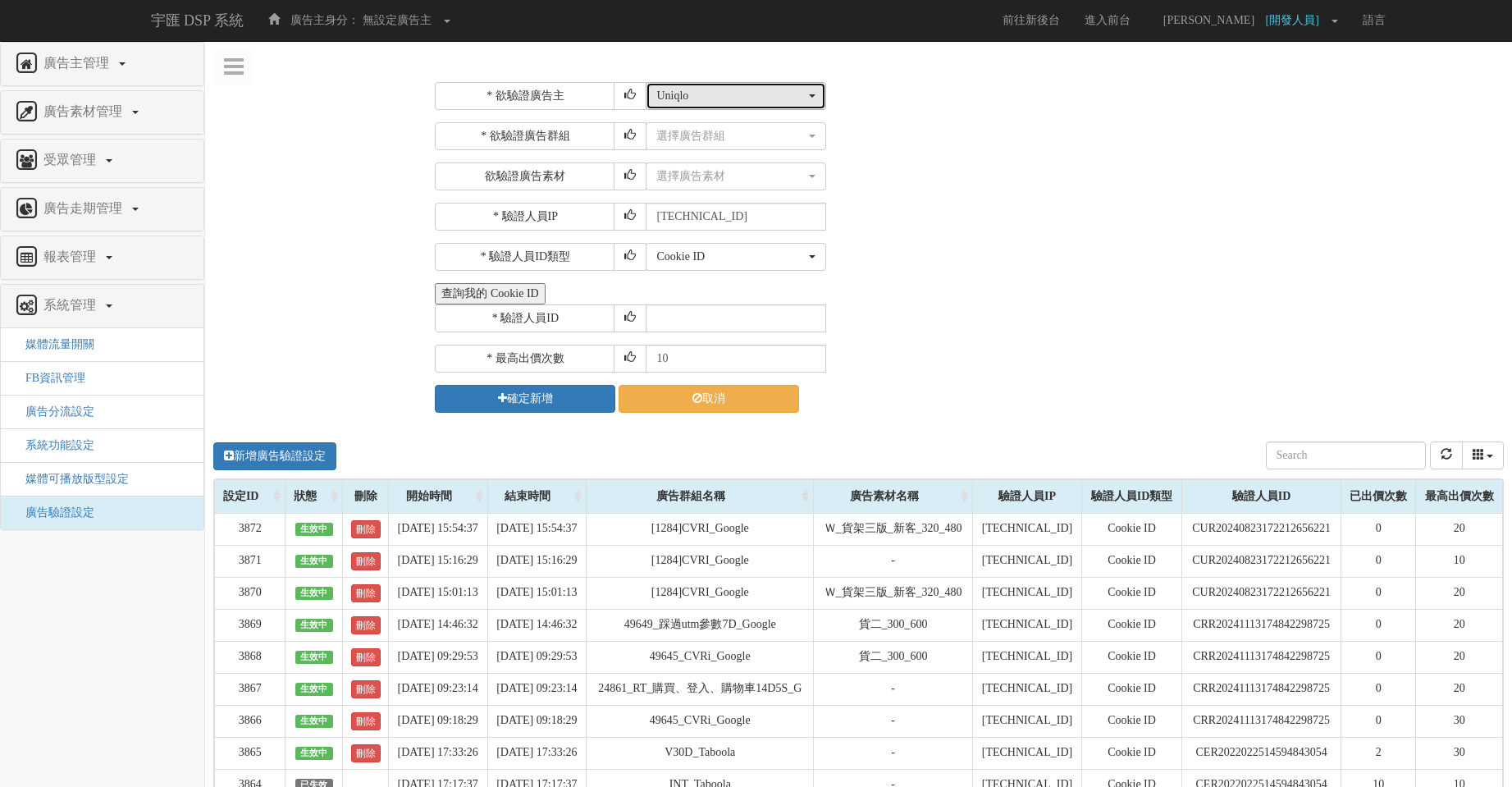
click at [790, 108] on button "Uniqlo" at bounding box center [736, 95] width 180 height 28
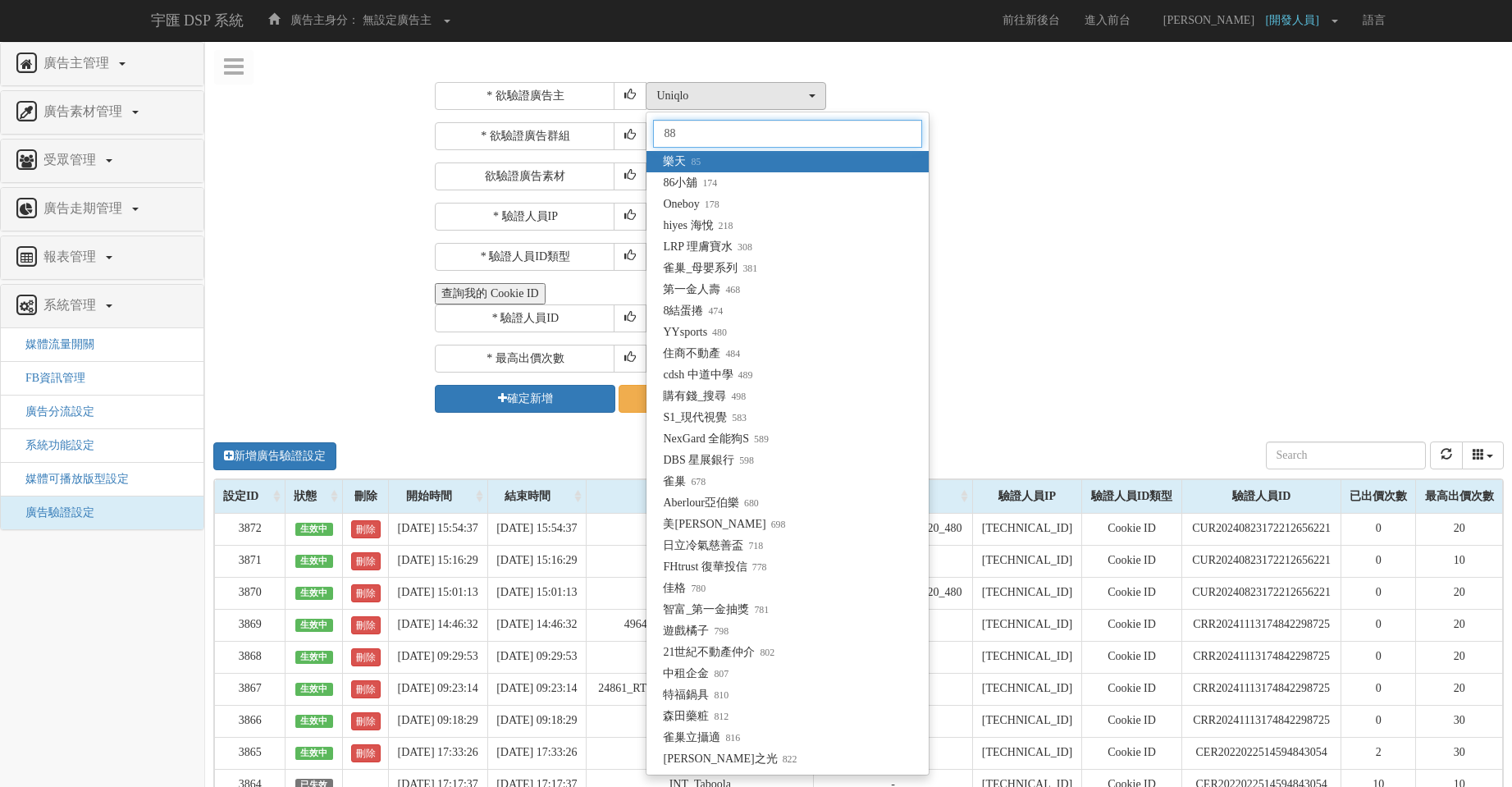
type input "889"
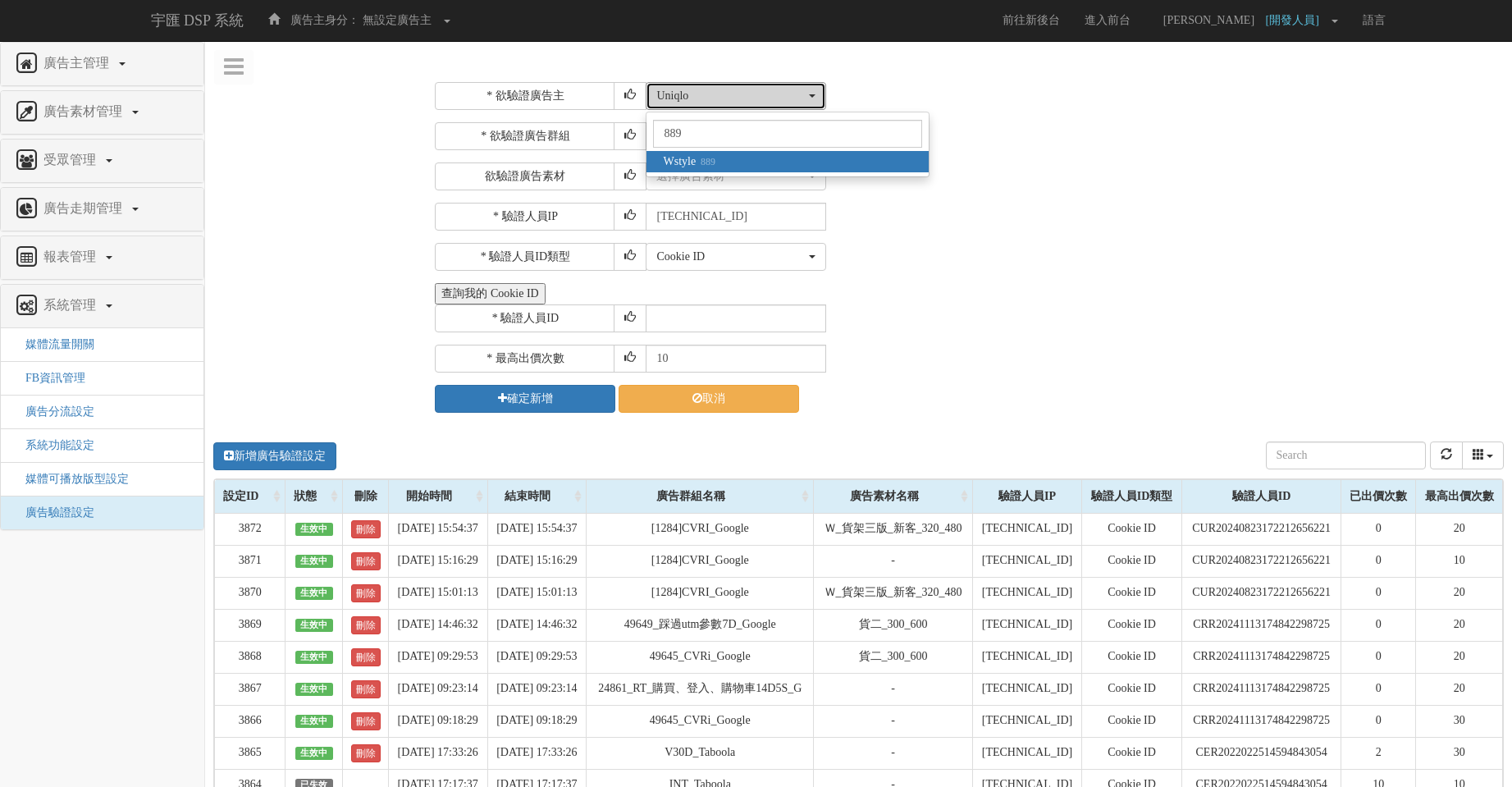
select select "889"
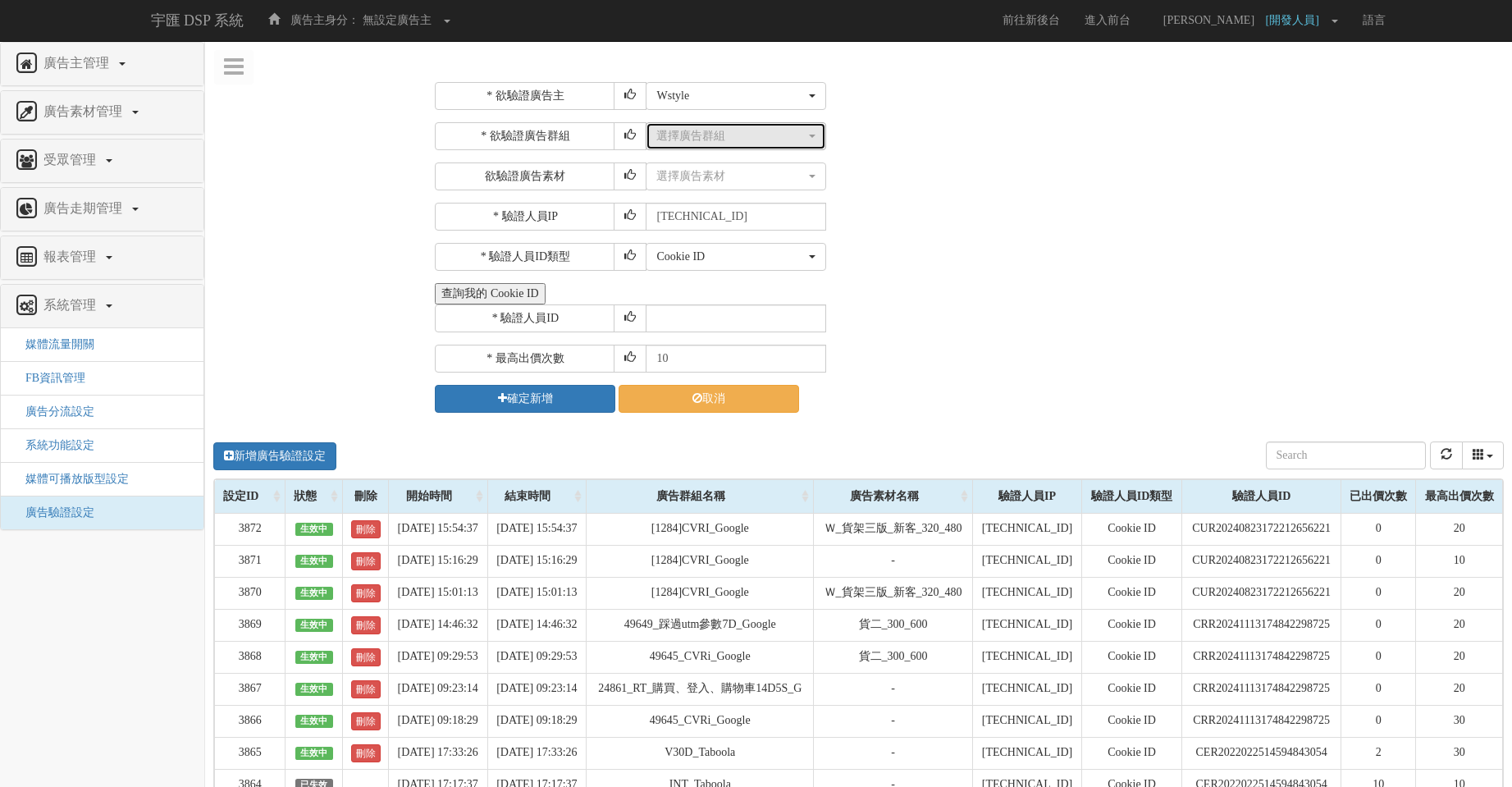
click at [758, 134] on div "選擇廣告群組" at bounding box center [730, 136] width 149 height 16
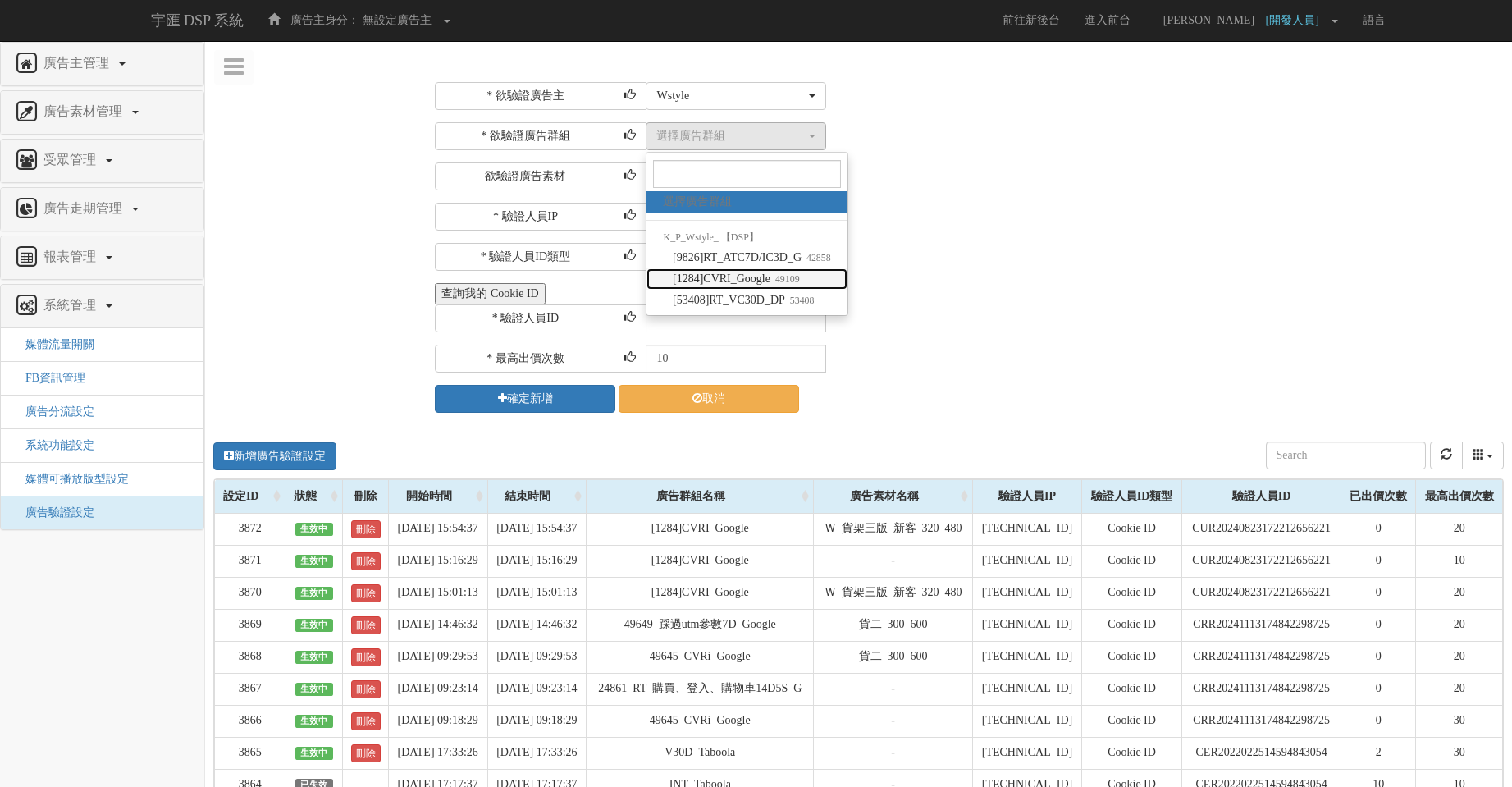
click at [816, 284] on link "[1284]CVRI_Google 49109" at bounding box center [746, 279] width 200 height 22
select select "49109"
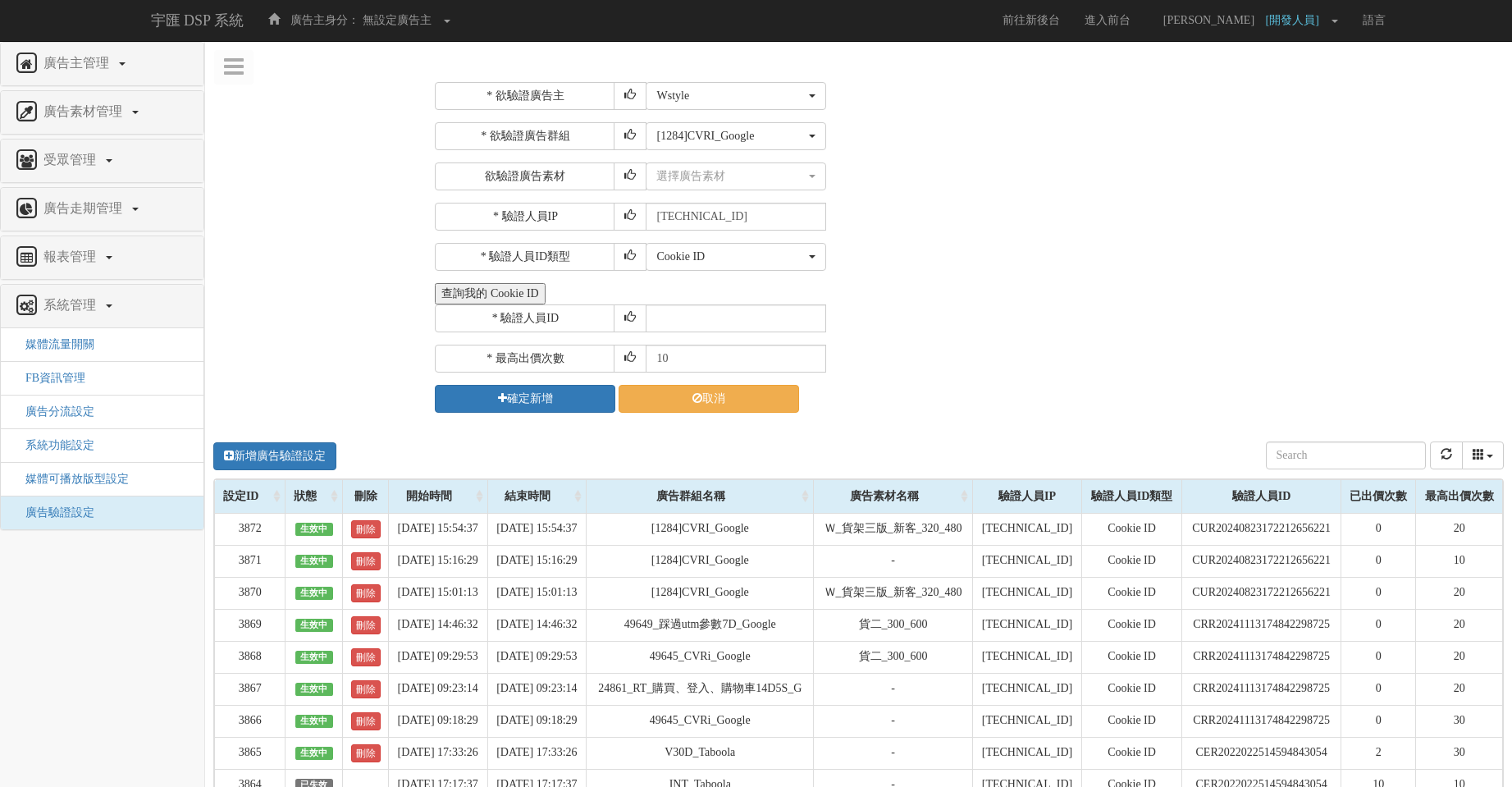
click at [1035, 283] on div "* 欲驗證廣告主 選擇廣告主 特力+ 科技紫薇網 Momo 東森EHS Uniqlo EFShop 樂天 屈臣氏Watsons sinyi 信義房屋 S2_B…" at bounding box center [967, 247] width 1065 height 330
click at [772, 174] on div "選擇廣告素材" at bounding box center [730, 176] width 149 height 16
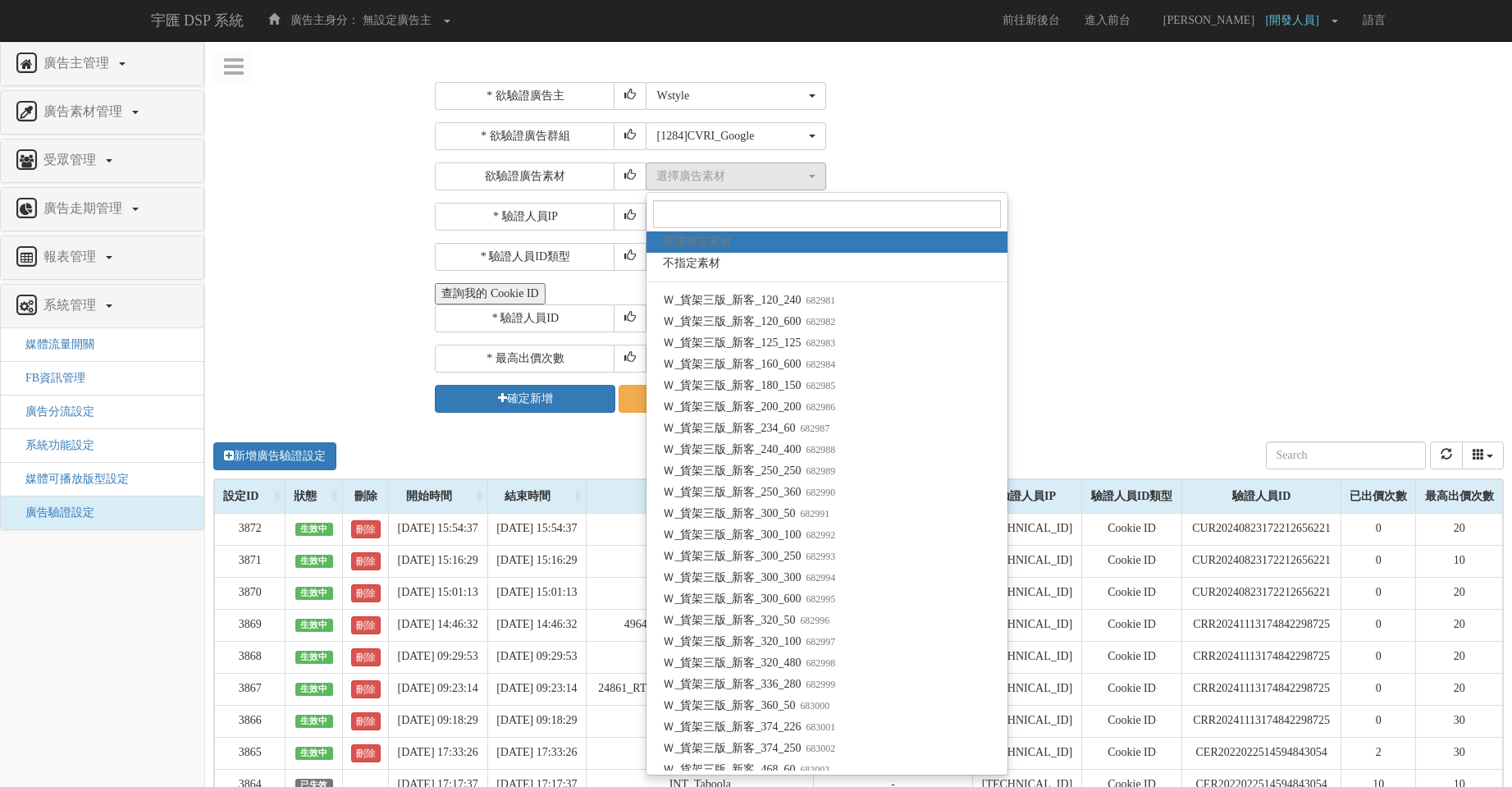
click at [982, 162] on div "選擇廣告素材 不指定素材 Ｗ_貨架三版_新客_120_240 Ｗ_貨架三版_新客_120_600 Ｗ_貨架三版_新客_125_125 Ｗ_貨架三版_新客_16…" at bounding box center [1073, 176] width 854 height 28
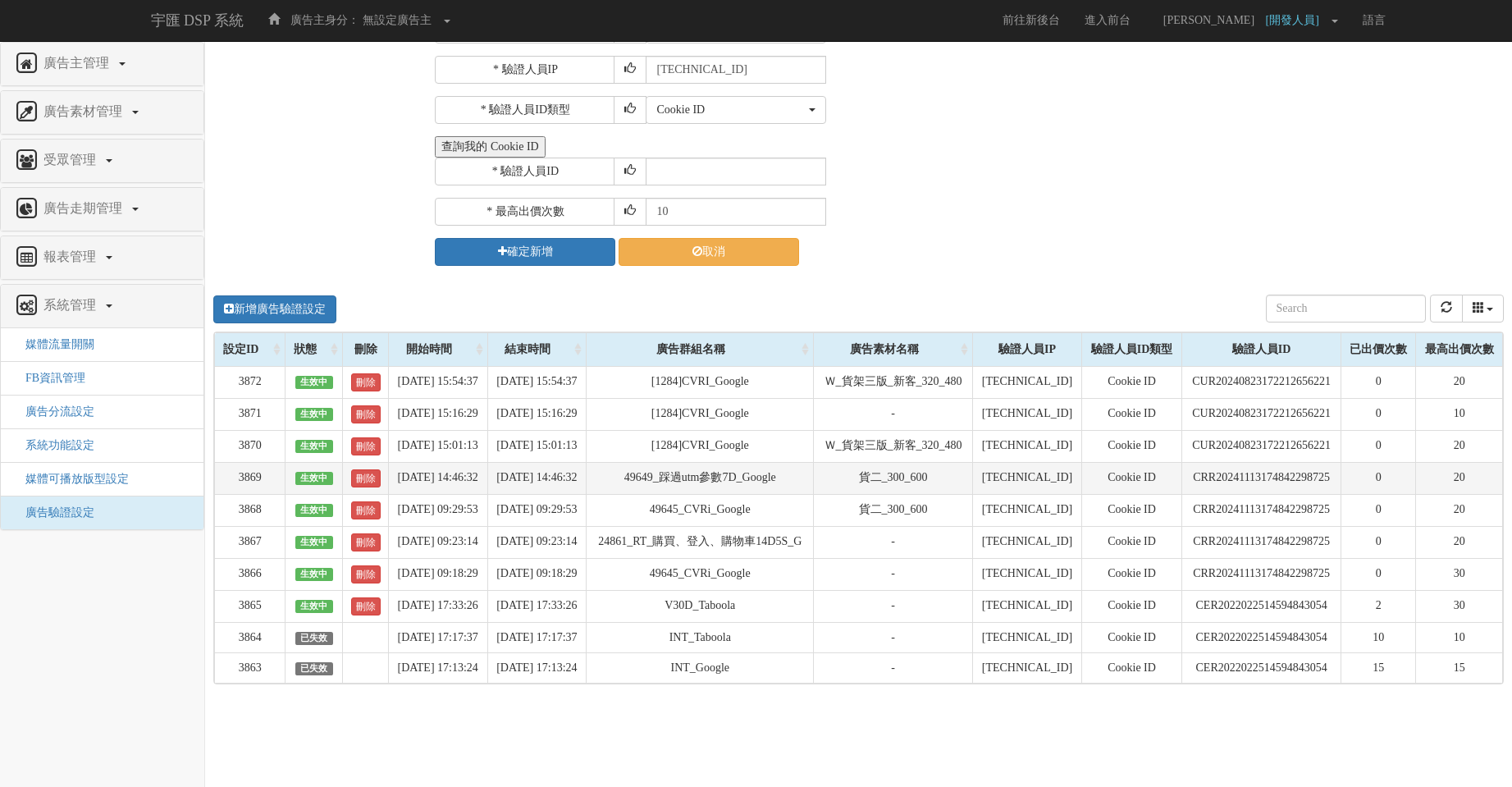
scroll to position [220, 0]
click at [1027, 197] on div "* 最高出價次數 10" at bounding box center [967, 211] width 1065 height 28
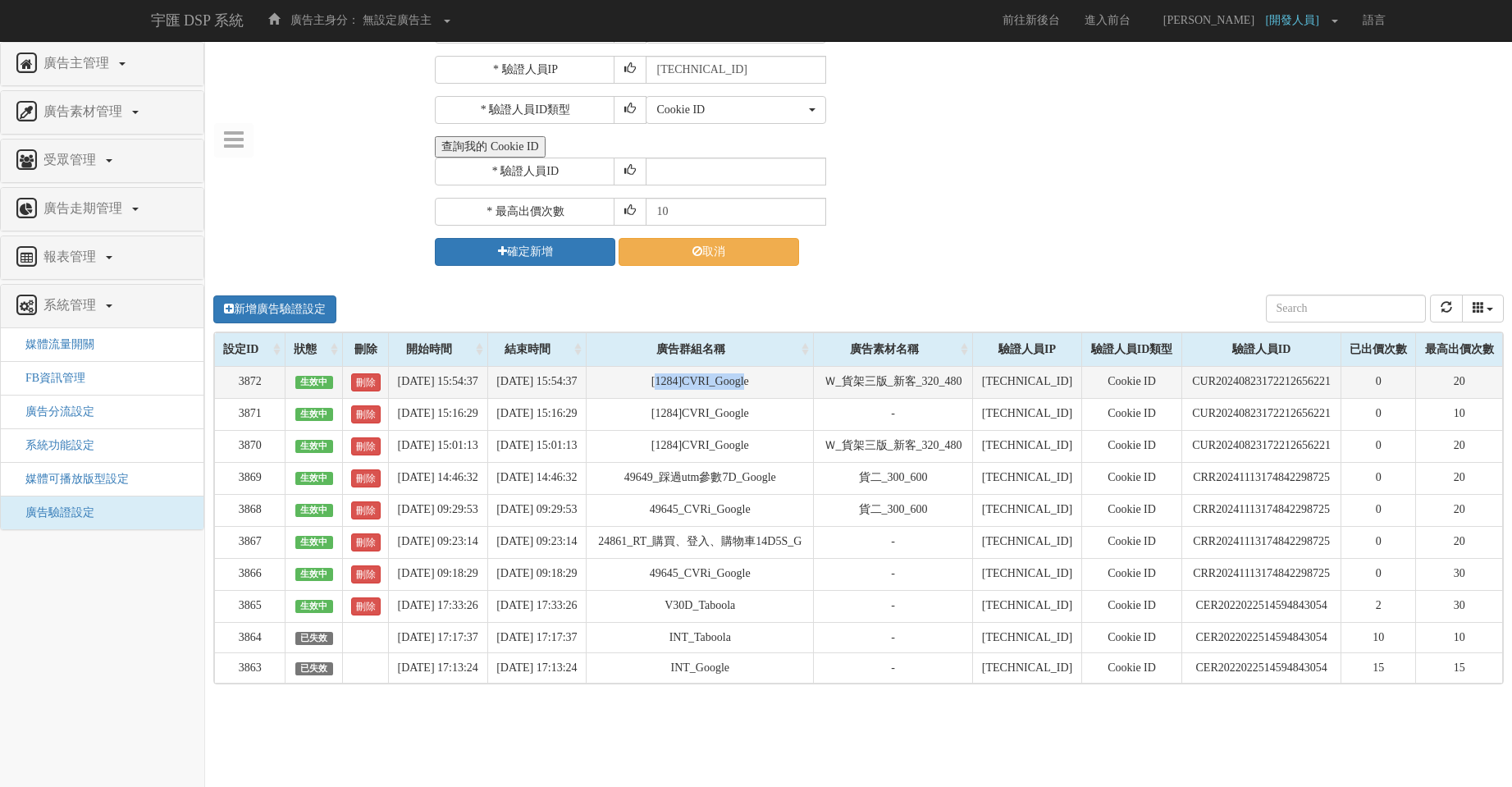
drag, startPoint x: 682, startPoint y: 309, endPoint x: 780, endPoint y: 311, distance: 98.0
click at [780, 366] on td "[1284]CVRI_Google" at bounding box center [700, 382] width 227 height 32
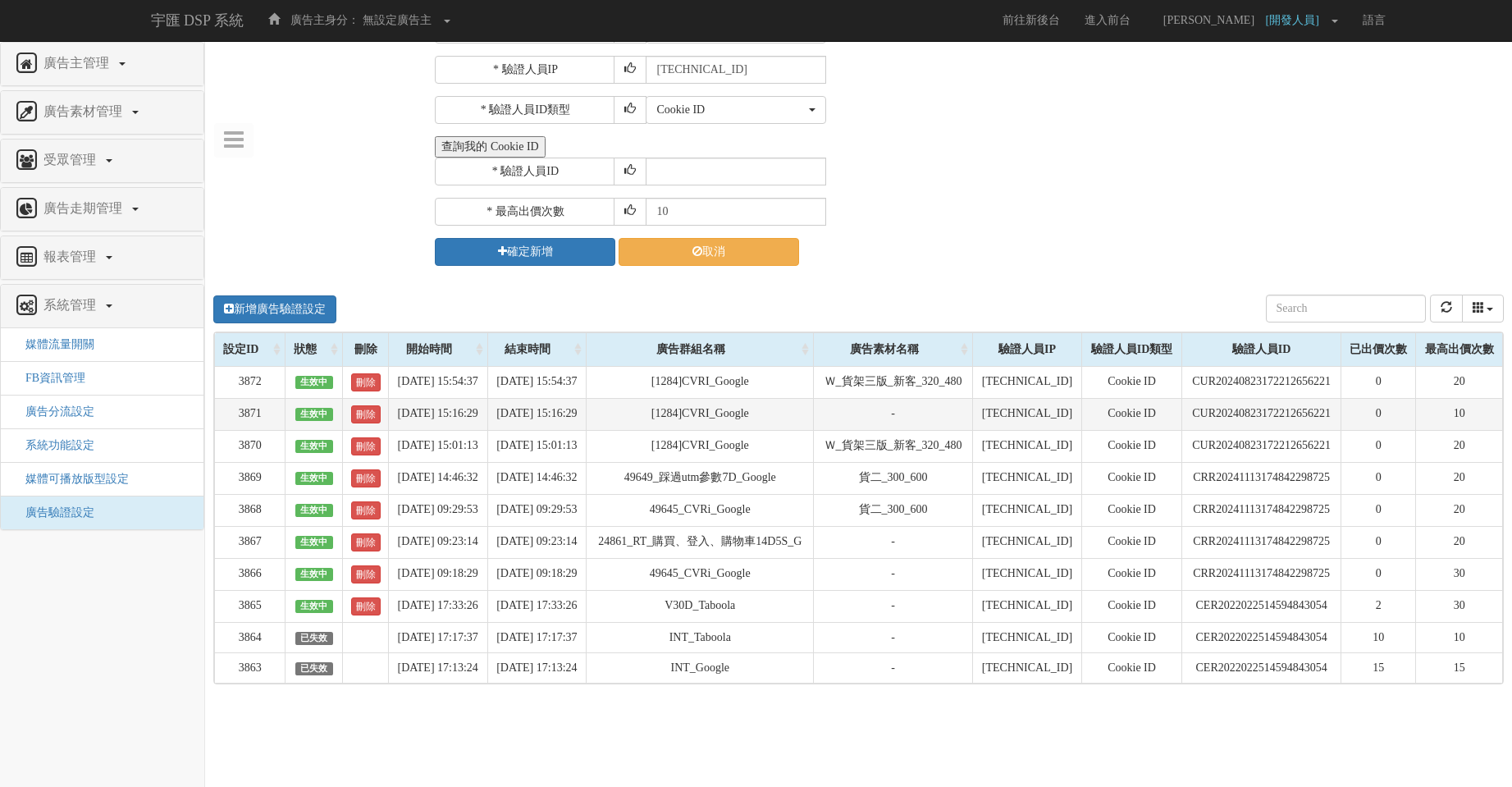
drag, startPoint x: 735, startPoint y: 354, endPoint x: 957, endPoint y: 370, distance: 222.6
click at [751, 398] on td "[1284]CVRI_Google" at bounding box center [700, 414] width 227 height 32
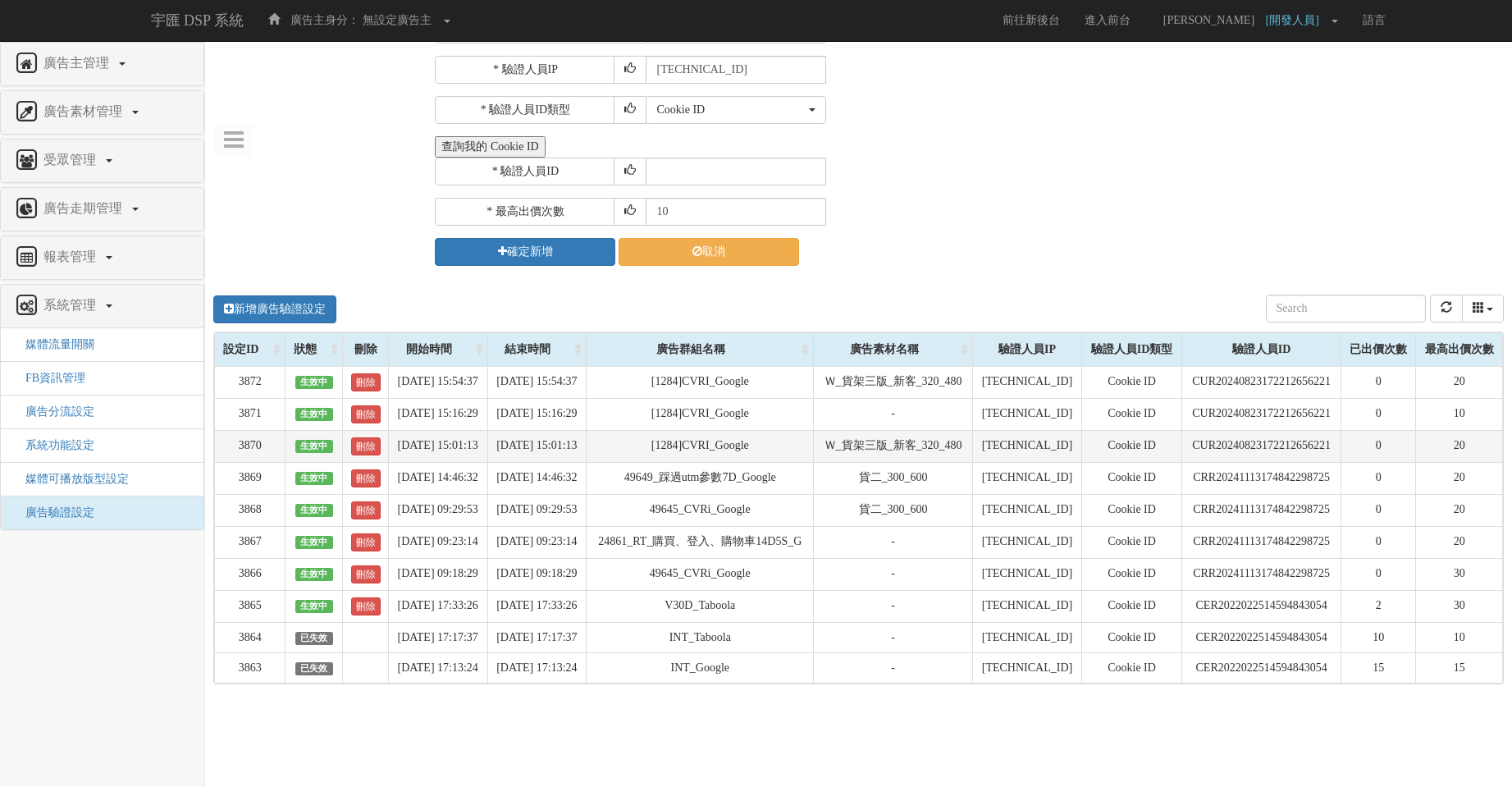
click at [863, 430] on td "Ｗ_貨架三版_新客_320_480" at bounding box center [893, 446] width 158 height 32
drag, startPoint x: 1036, startPoint y: 400, endPoint x: 1190, endPoint y: 400, distance: 154.0
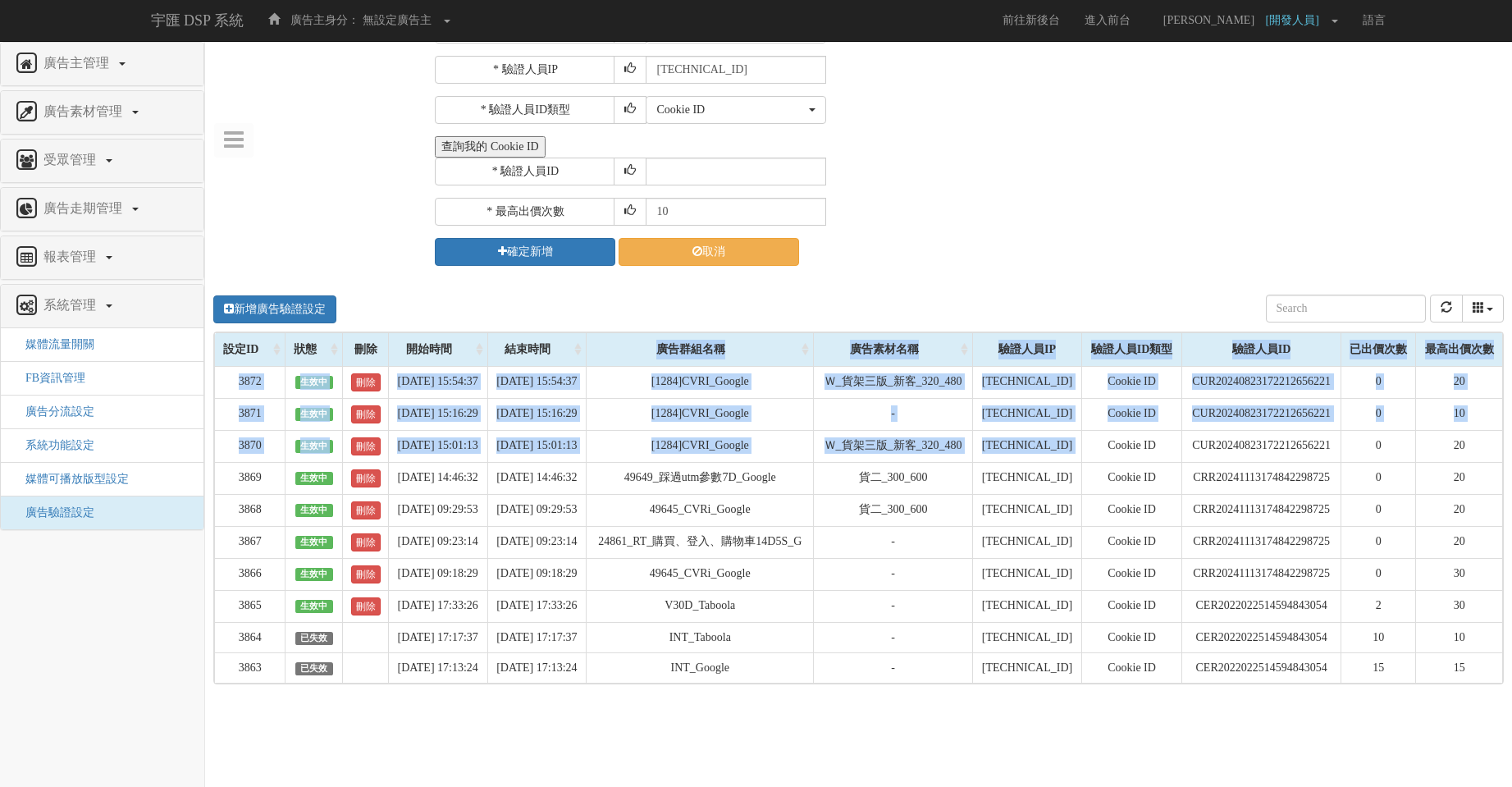
drag, startPoint x: 1093, startPoint y: 407, endPoint x: 655, endPoint y: 286, distance: 454.4
click at [655, 332] on table "設定ID 狀態 刪除 開始時間 結束時間 廣告群組名稱 廣告素材名稱 驗證人員IP 驗證人員ID類型 驗證人員ID 已出價次數 最高出價次數 3872 生效中…" at bounding box center [859, 507] width 1289 height 351
click at [682, 366] on td "[1284]CVRI_Google" at bounding box center [700, 382] width 227 height 32
